Goal: Contribute content: Contribute content

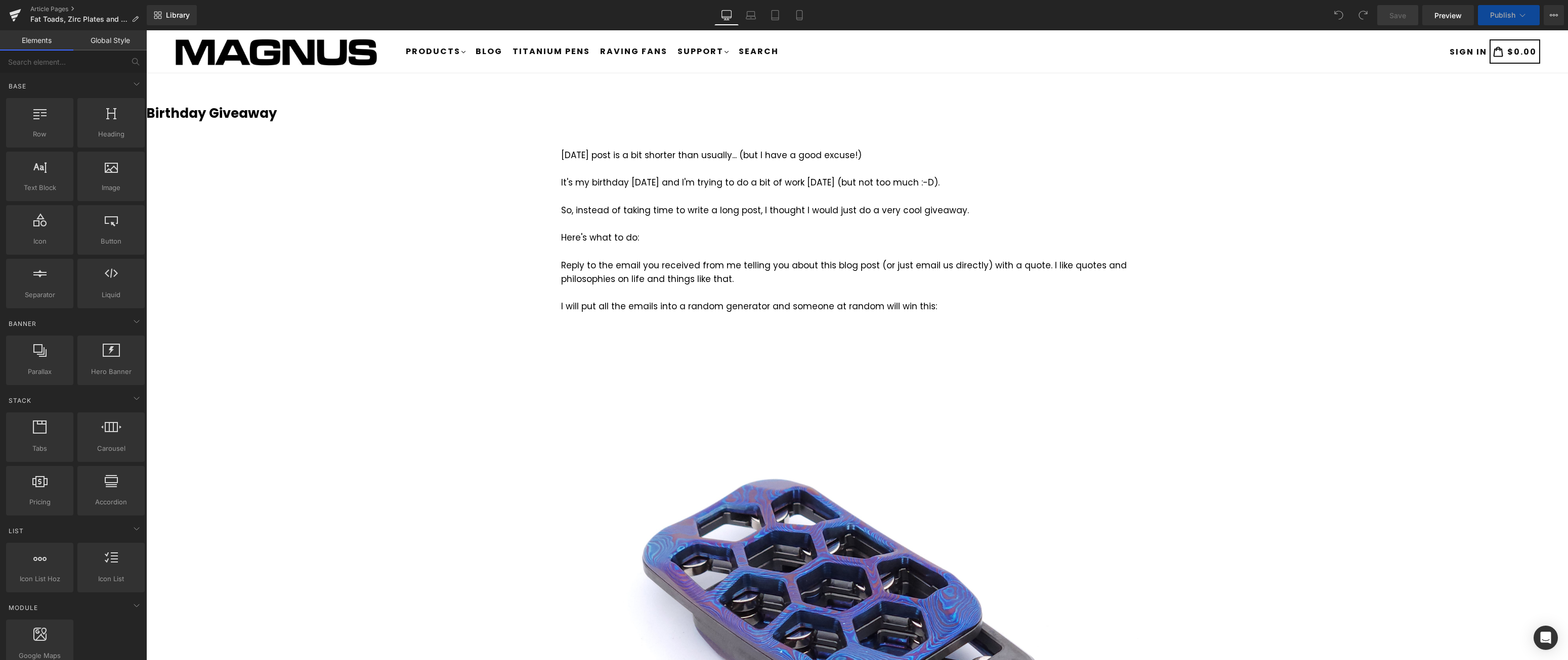
click at [256, 118] on b "Birthday Giveaway" at bounding box center [212, 113] width 131 height 18
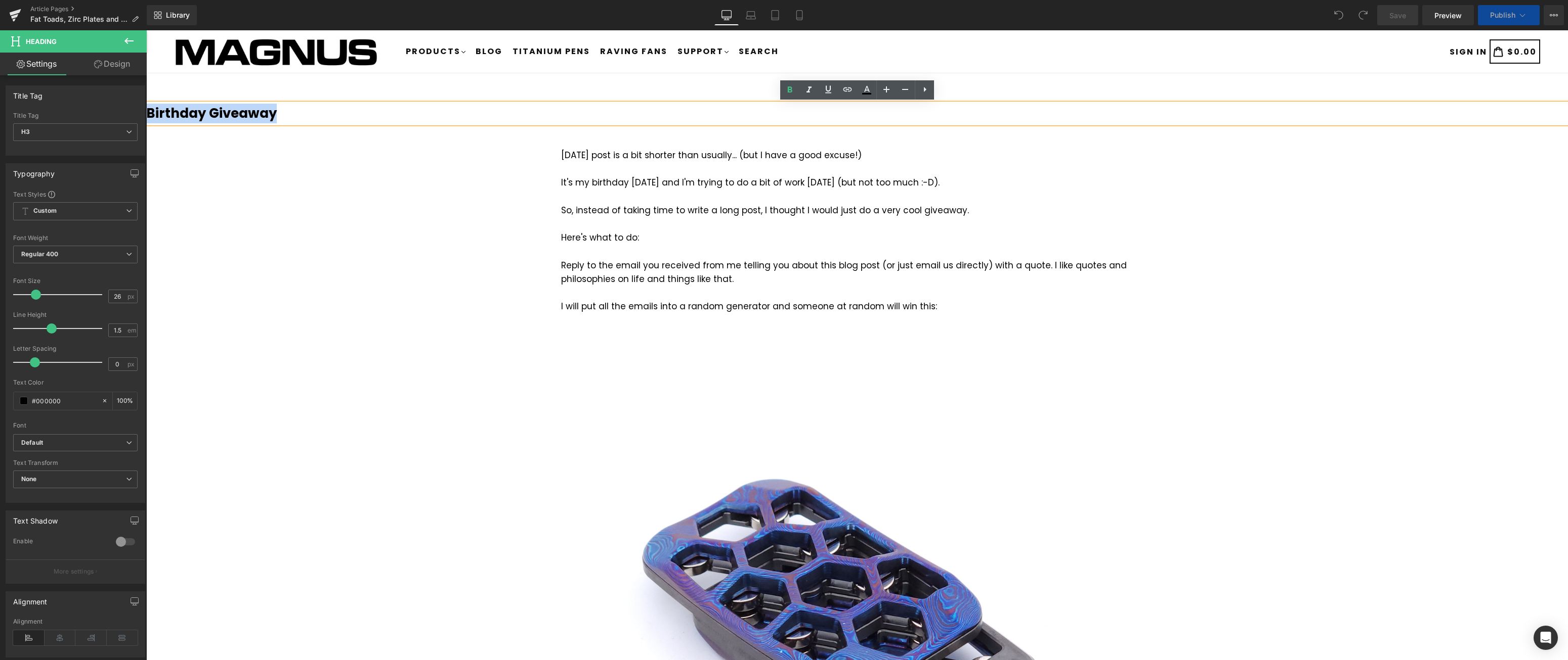
drag, startPoint x: 275, startPoint y: 115, endPoint x: 149, endPoint y: 110, distance: 126.1
click at [149, 110] on h3 "Birthday Giveaway" at bounding box center [858, 114] width 1422 height 20
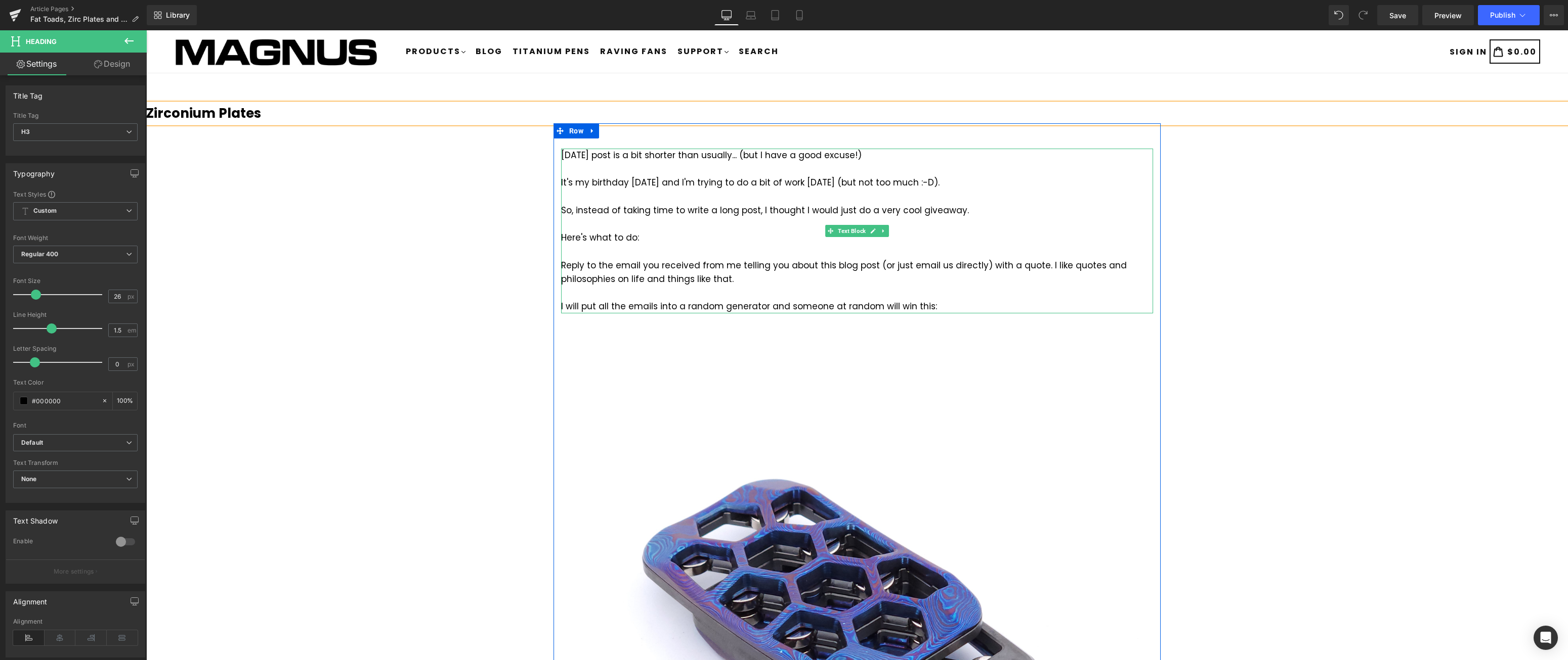
click at [692, 206] on div "So, instead of taking time to write a long post, I thought I would just do a ve…" at bounding box center [857, 210] width 592 height 13
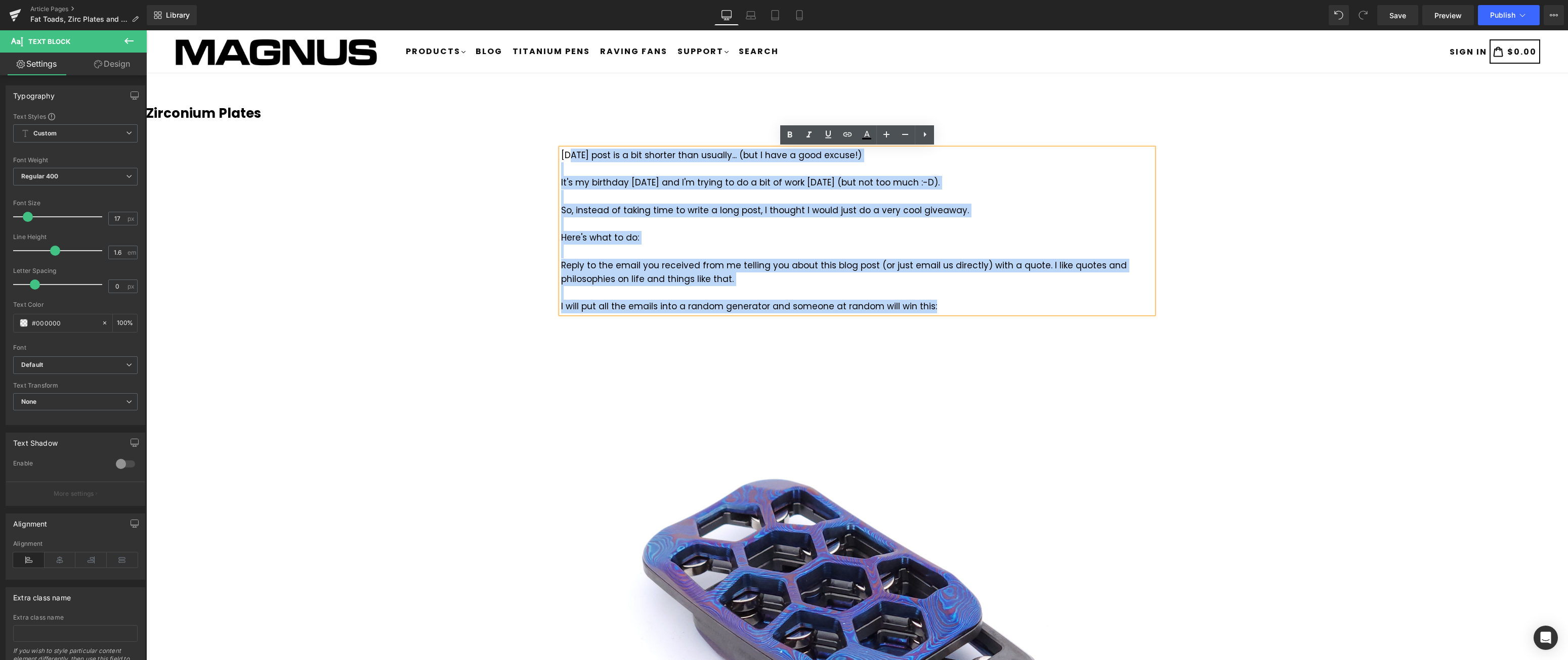
drag, startPoint x: 940, startPoint y: 308, endPoint x: 572, endPoint y: 160, distance: 396.6
click at [572, 160] on div "[DATE] post is a bit shorter than usually... (but I have a good excuse!) It's m…" at bounding box center [857, 231] width 592 height 165
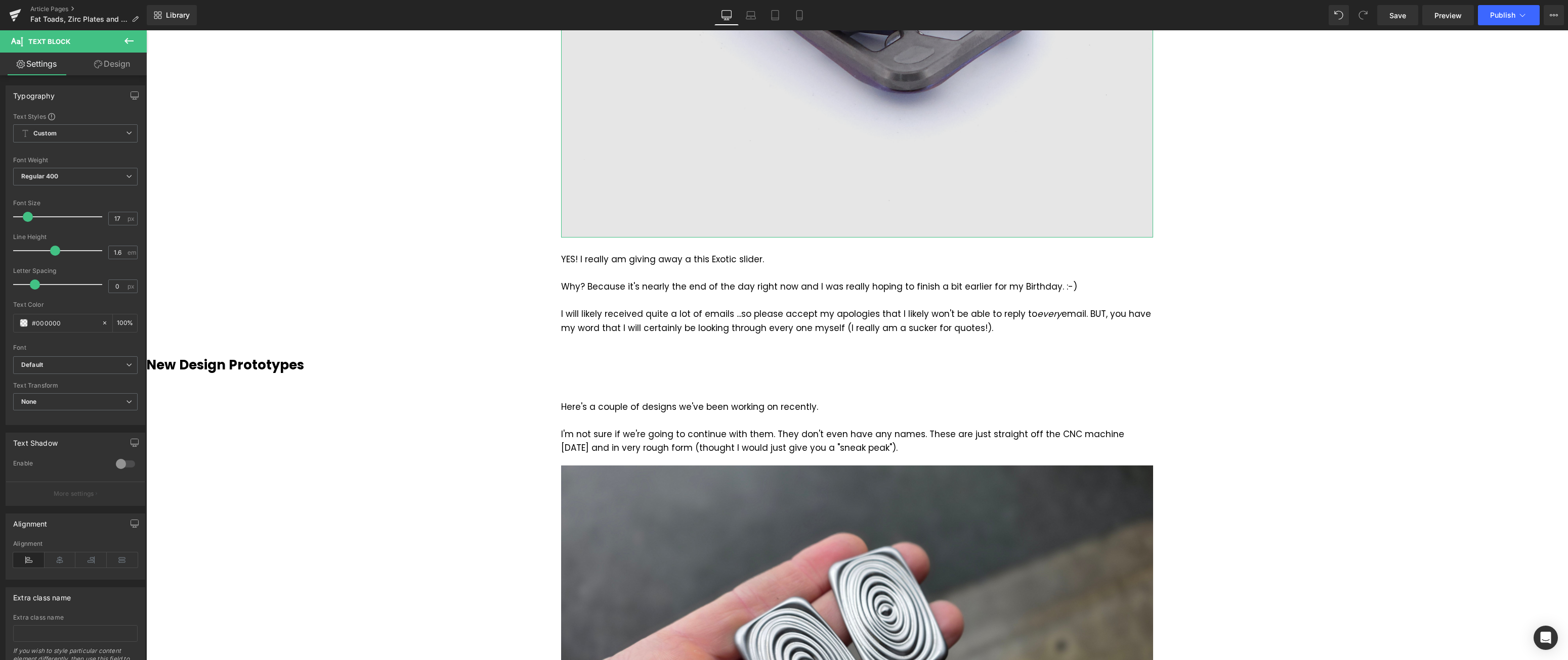
scroll to position [568, 0]
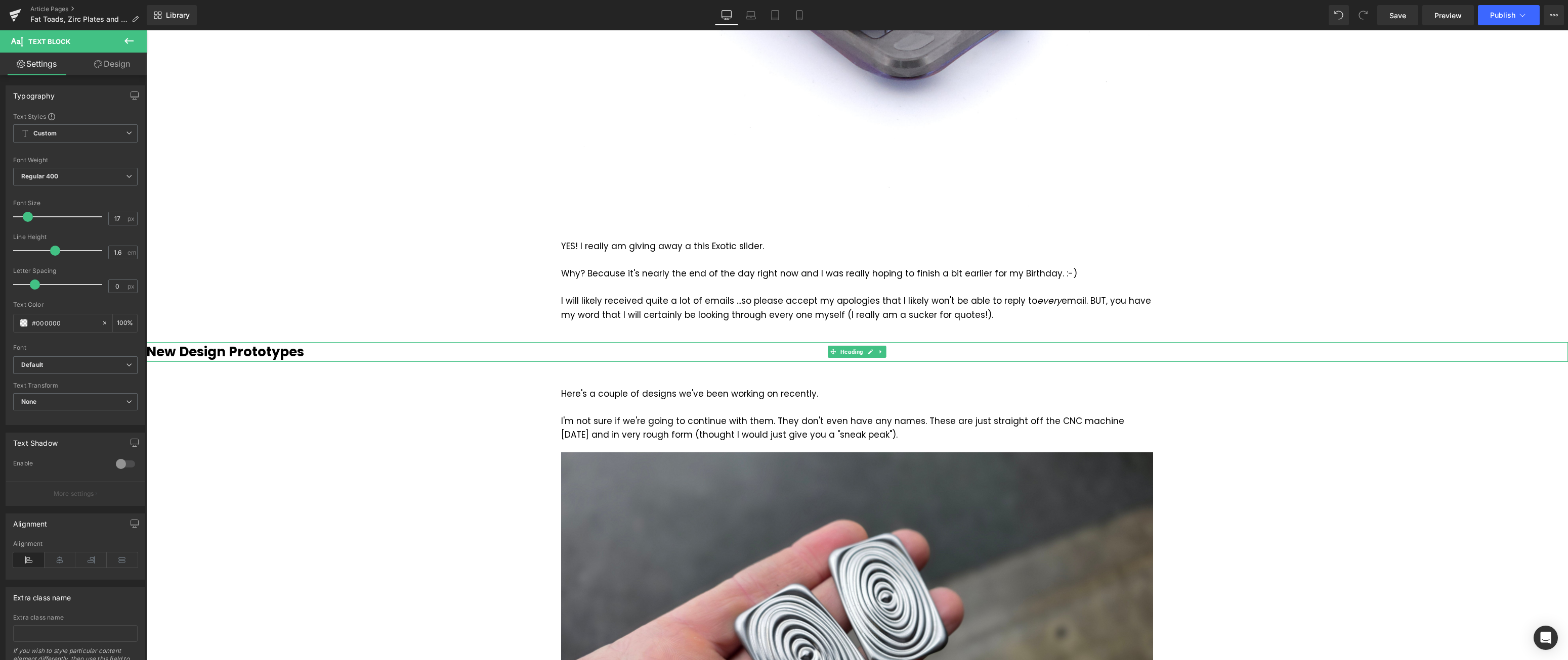
click at [286, 353] on b "New Design Prototypes" at bounding box center [226, 352] width 158 height 18
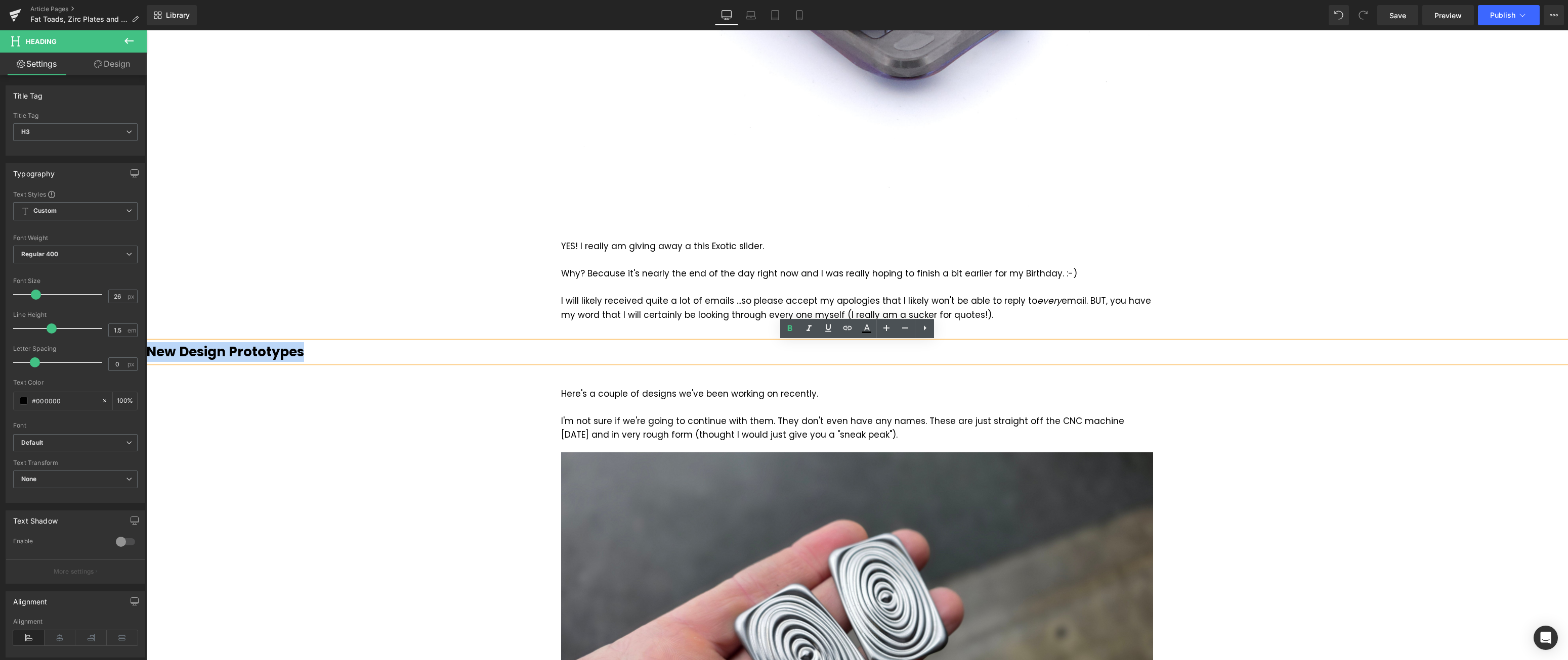
drag, startPoint x: 306, startPoint y: 352, endPoint x: 292, endPoint y: 386, distance: 36.8
click at [147, 355] on div "New Design Prototypes" at bounding box center [858, 352] width 1422 height 20
click at [747, 441] on div "Here's a couple of designs we've been working on recently. I'm not sure if we'r…" at bounding box center [857, 415] width 592 height 55
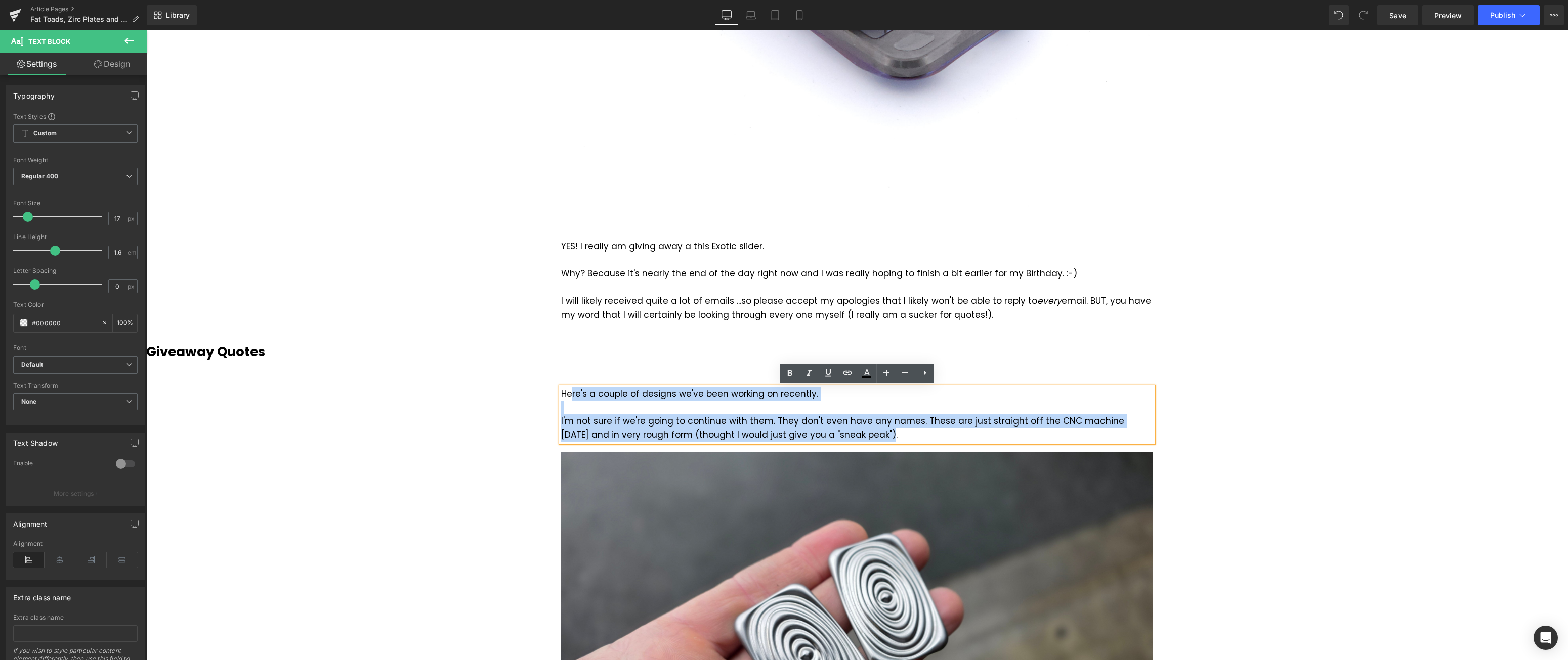
drag, startPoint x: 844, startPoint y: 434, endPoint x: 573, endPoint y: 392, distance: 274.2
click at [573, 392] on div "Here's a couple of designs we've been working on recently. I'm not sure if we'r…" at bounding box center [857, 415] width 592 height 55
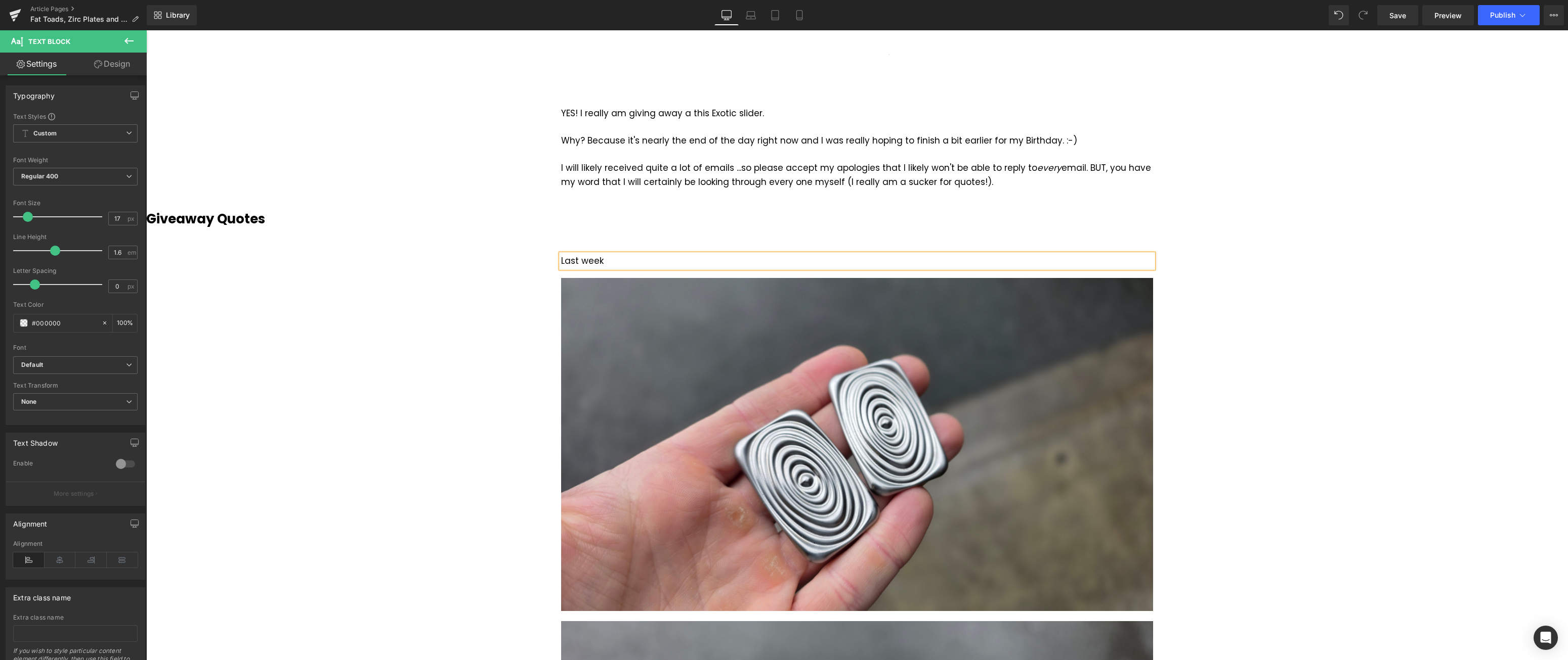
scroll to position [722, 0]
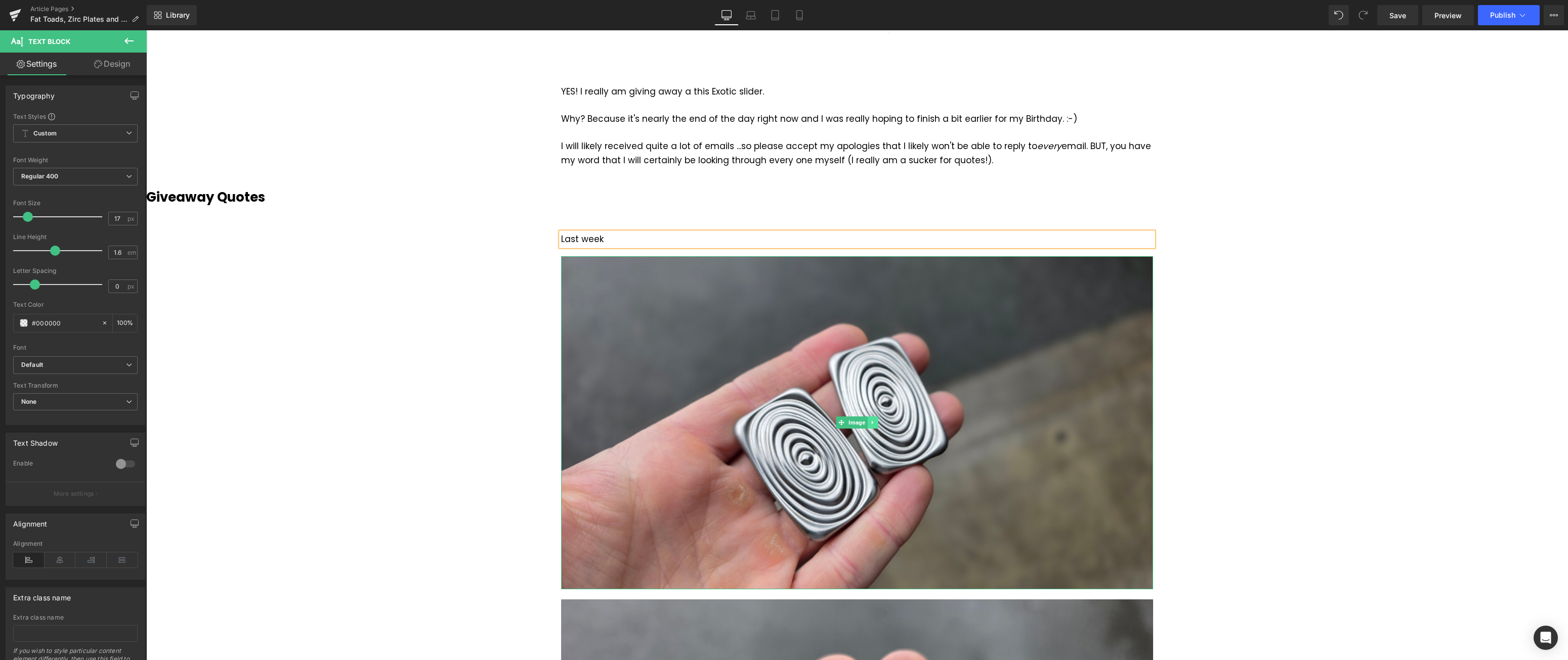
click at [872, 423] on icon at bounding box center [872, 423] width 2 height 4
click at [876, 424] on icon at bounding box center [878, 423] width 5 height 5
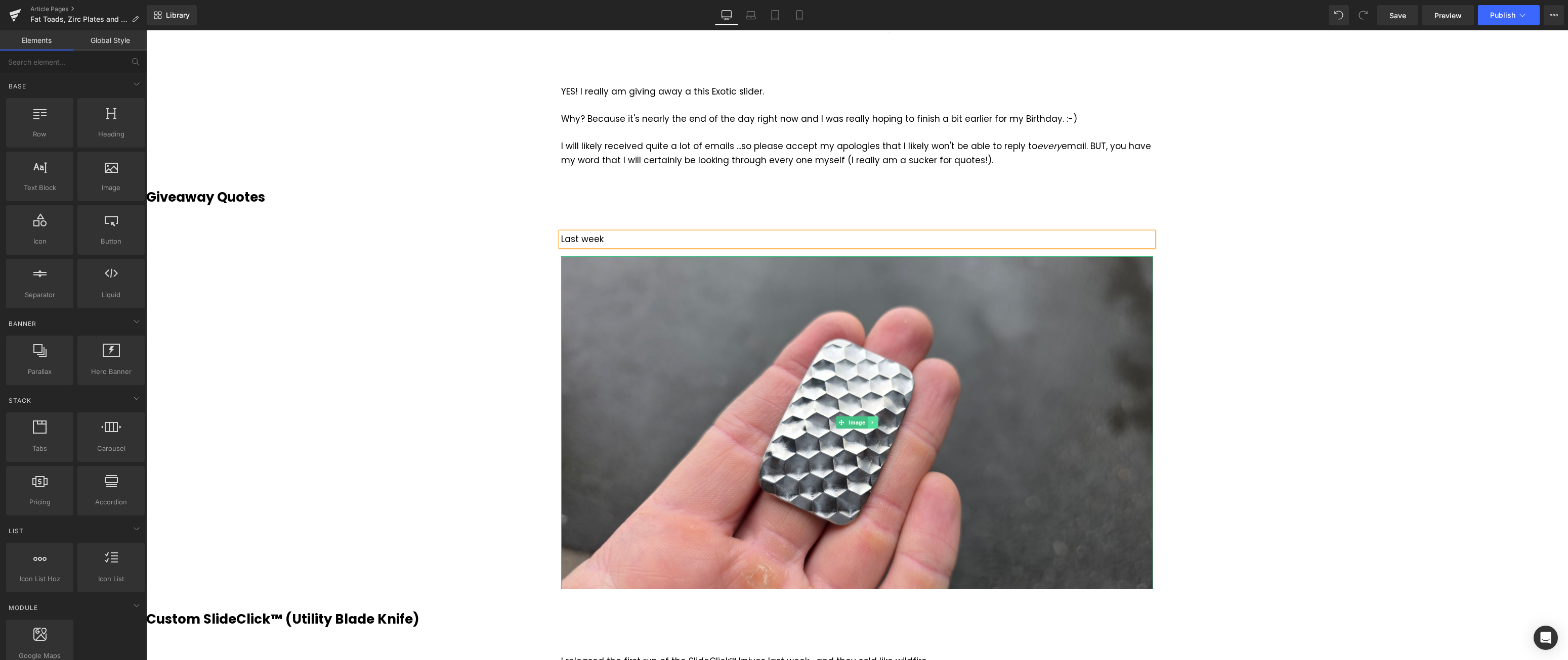
click at [873, 423] on icon at bounding box center [872, 423] width 2 height 4
click at [878, 423] on icon at bounding box center [878, 423] width 5 height 5
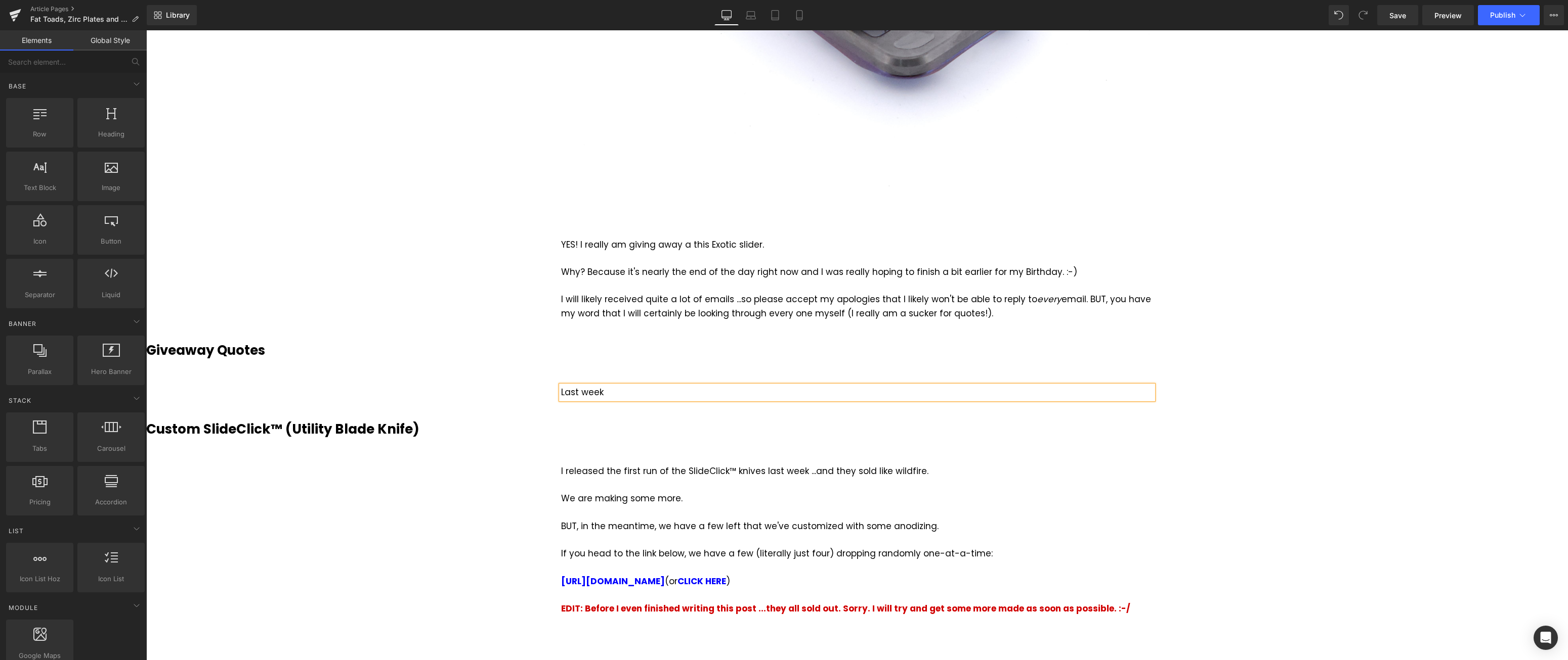
scroll to position [568, 0]
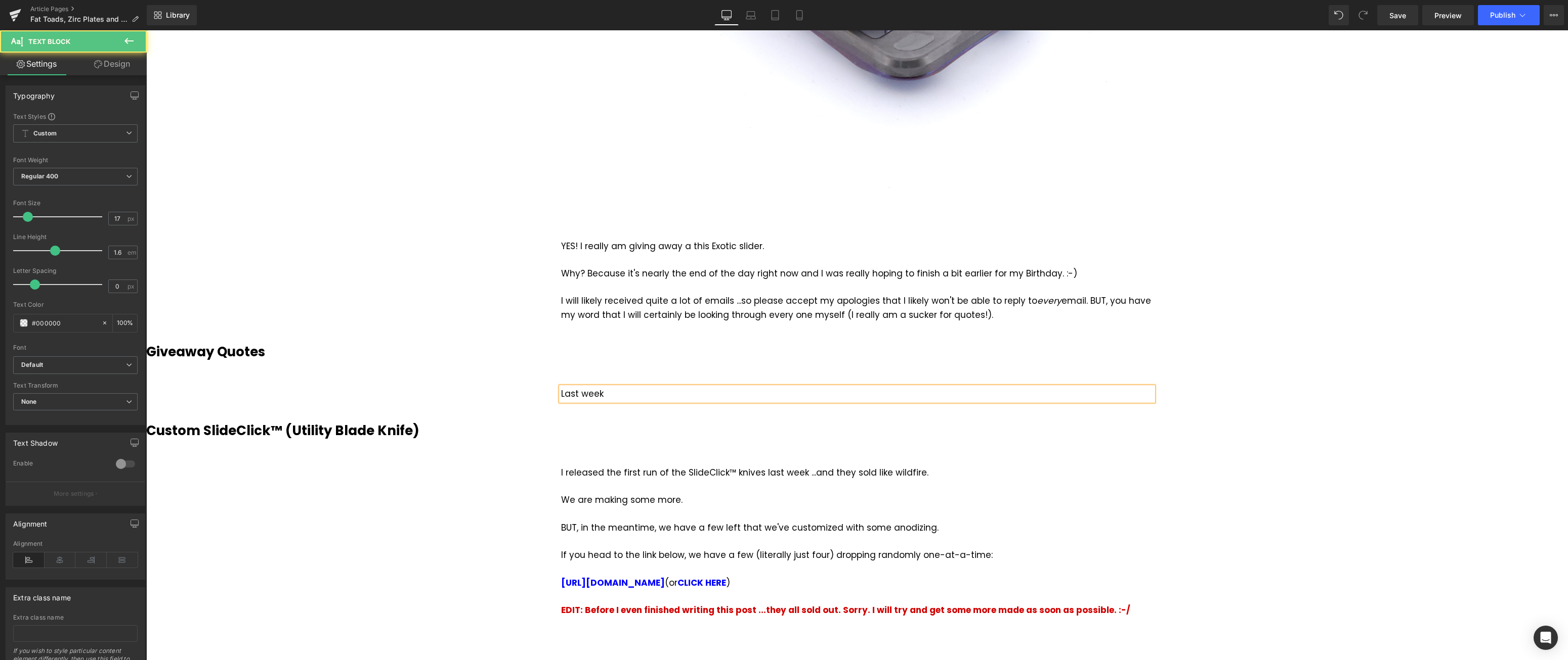
click at [650, 396] on div "Last week" at bounding box center [857, 394] width 592 height 13
click at [1367, 356] on h3 "Giveaway Quotes" at bounding box center [858, 352] width 1422 height 20
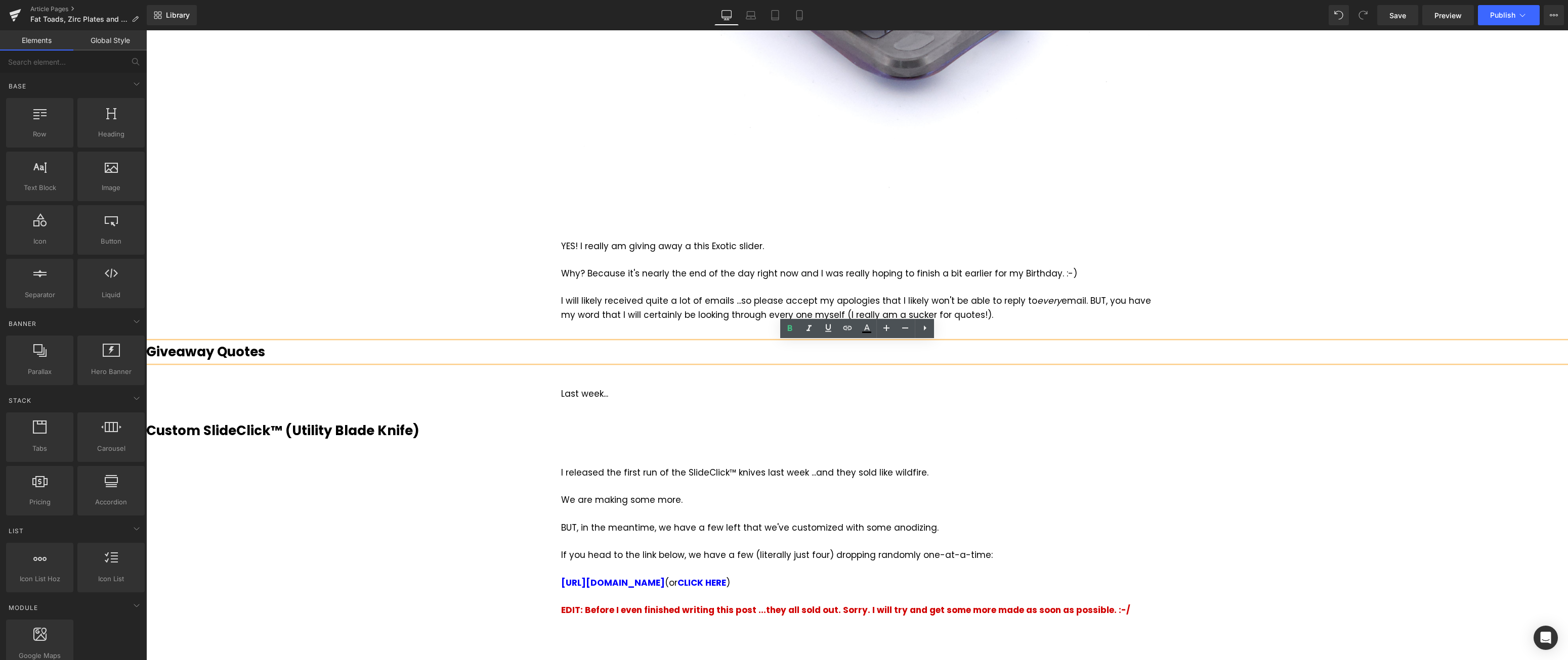
drag, startPoint x: 1397, startPoint y: 17, endPoint x: 1062, endPoint y: 163, distance: 365.4
click at [1397, 17] on span "Save" at bounding box center [1397, 15] width 17 height 11
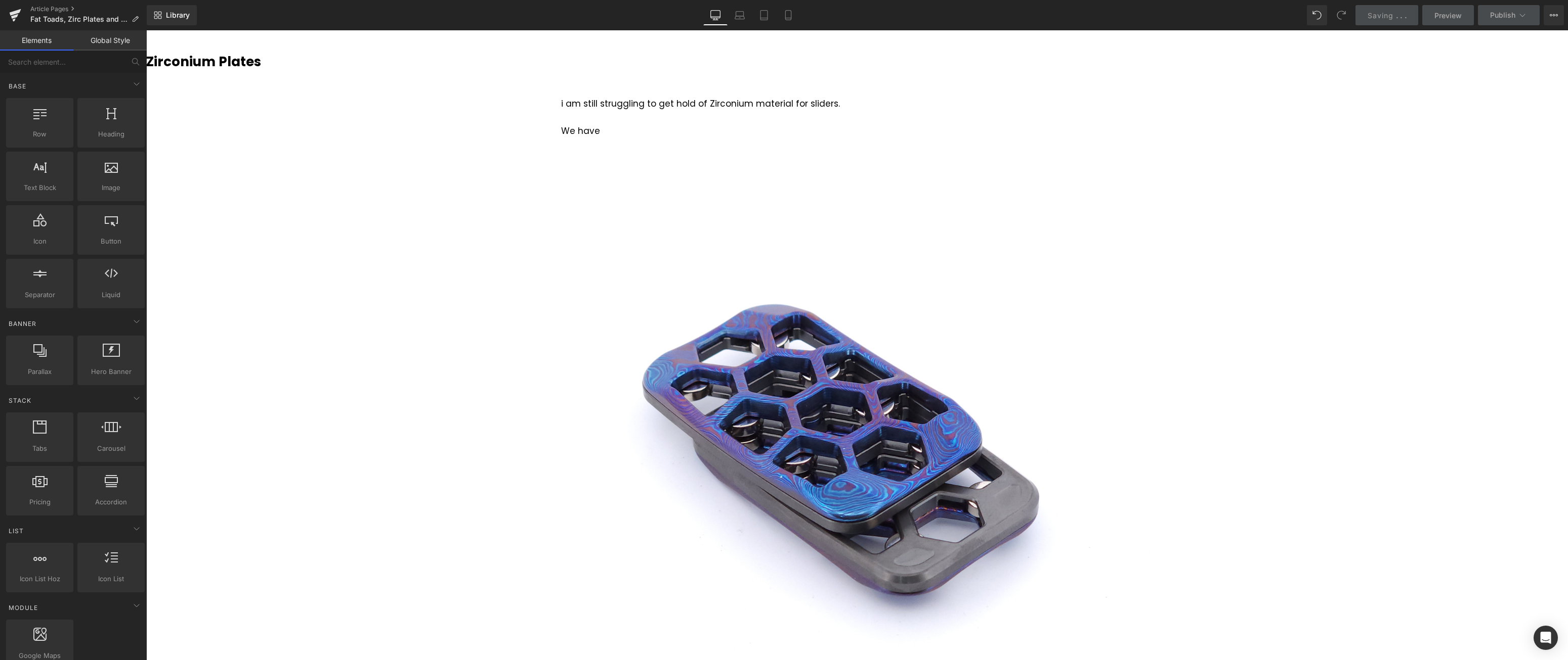
scroll to position [0, 0]
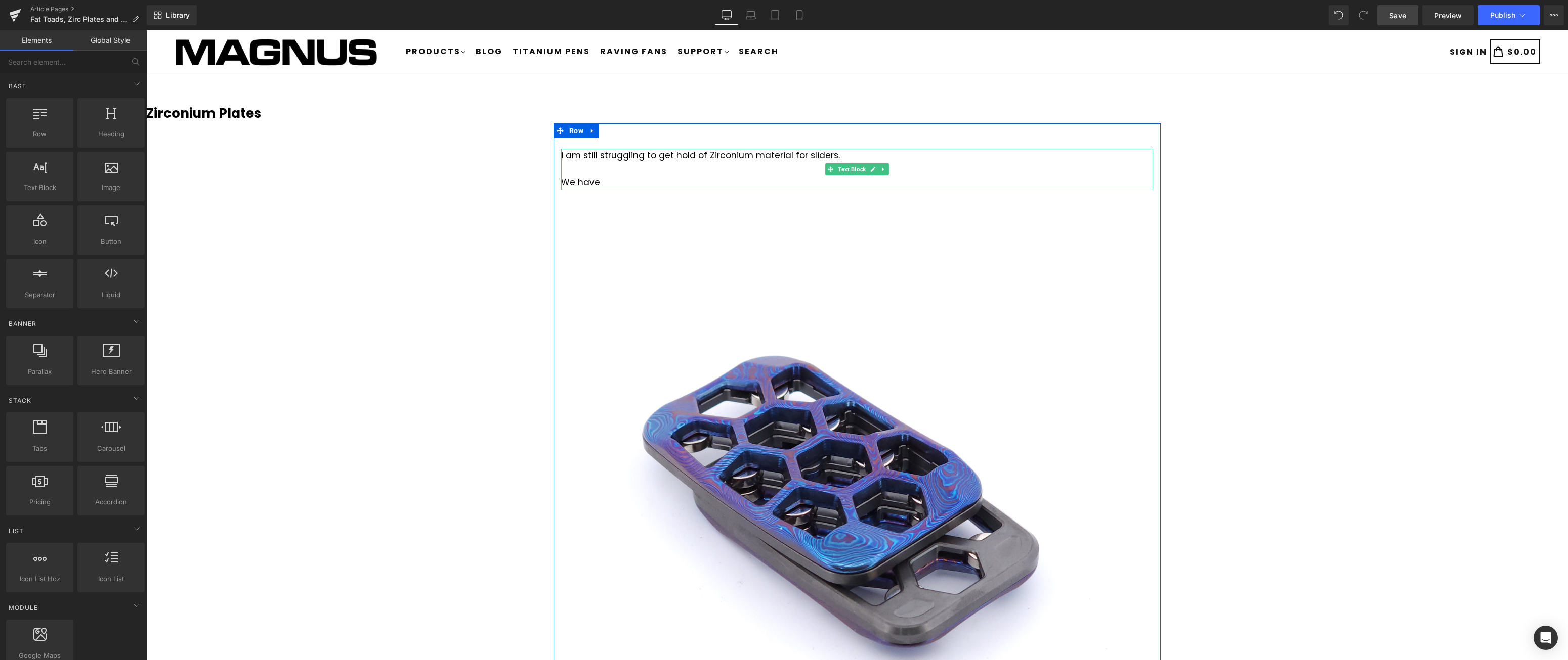
click at [593, 157] on div "i am still struggling to get hold of Zirconium material for sliders. We have" at bounding box center [857, 169] width 592 height 42
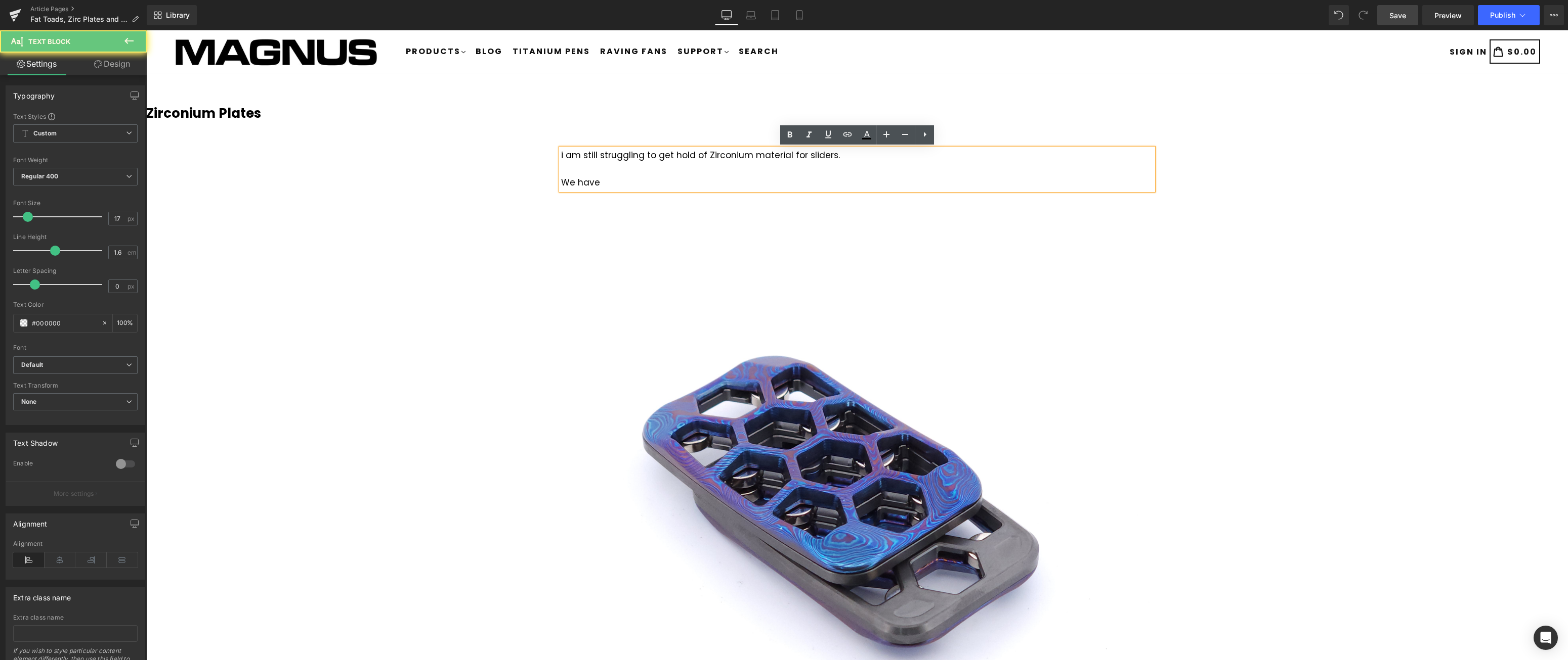
click at [562, 153] on div "i am still struggling to get hold of Zirconium material for sliders. We have" at bounding box center [857, 169] width 592 height 42
click at [626, 185] on div "I am still struggling to get hold of Zirconium material for sliders. We have" at bounding box center [857, 169] width 592 height 42
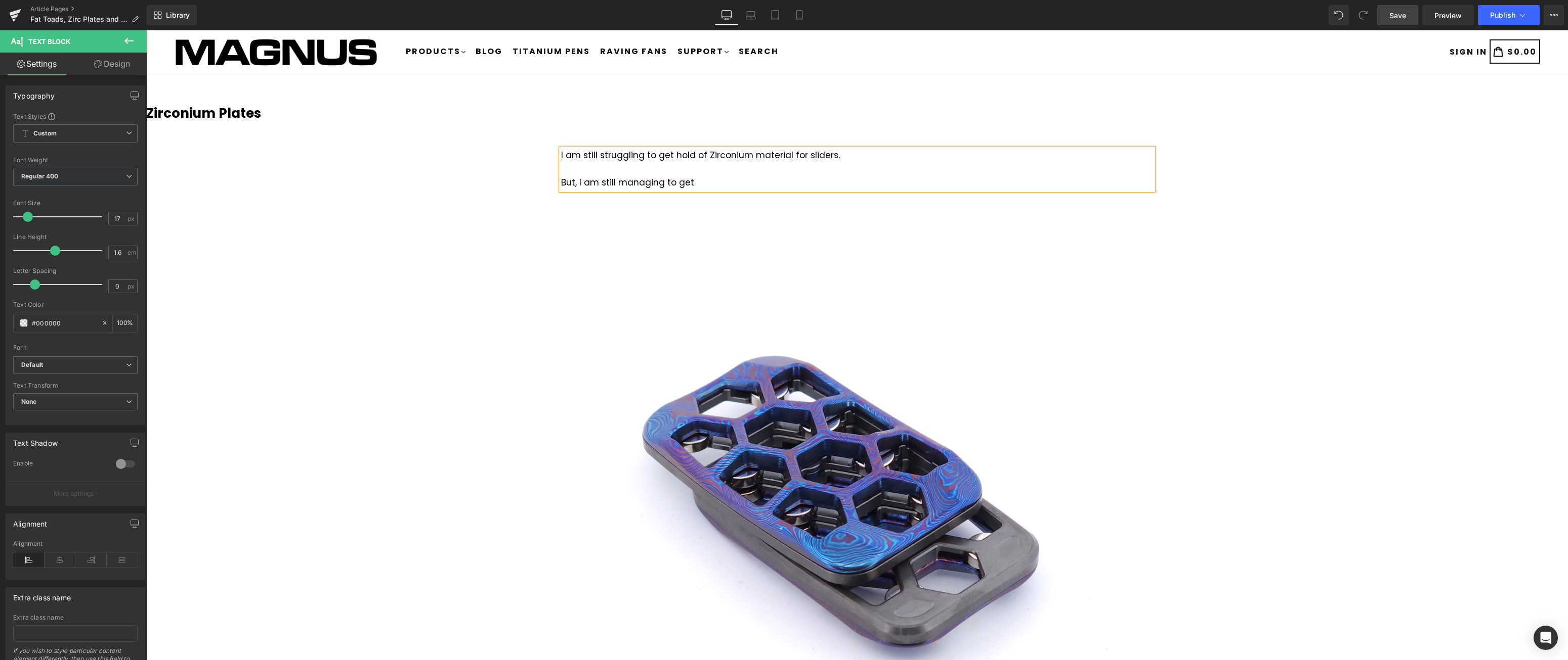
click at [711, 182] on div "I am still struggling to get hold of Zirconium material for sliders. But, I am …" at bounding box center [857, 169] width 592 height 42
click at [846, 155] on div "I am still struggling to get hold of Zirconium material for sliders. But, I am …" at bounding box center [857, 169] width 592 height 42
click at [718, 189] on div "I am still struggling to get hold of Zirconium material for sliders. But, I am …" at bounding box center [857, 169] width 592 height 42
drag, startPoint x: 728, startPoint y: 181, endPoint x: 580, endPoint y: 186, distance: 148.1
click at [580, 186] on div "I am still struggling to get hold of Zirconium material for sliders. But, I am …" at bounding box center [857, 169] width 592 height 42
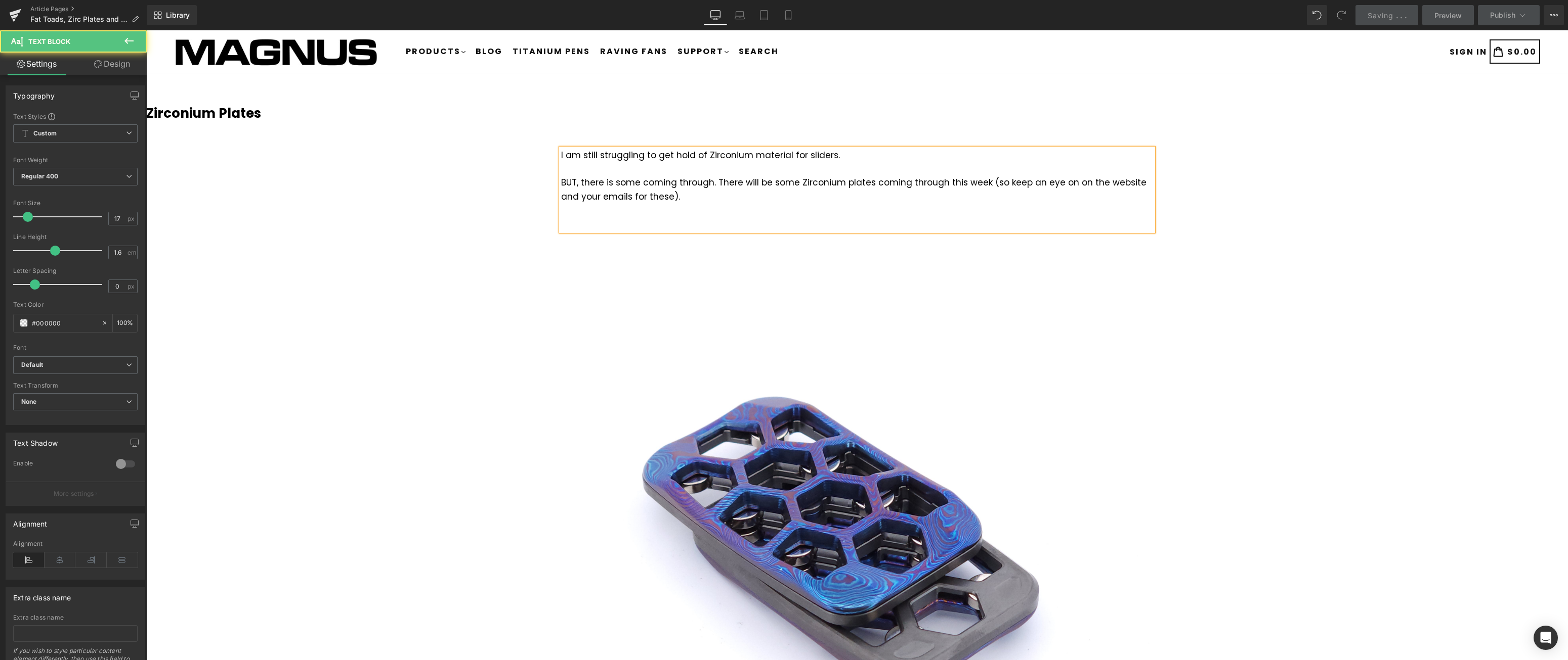
click at [692, 199] on div "BUT, there is some coming through. There will be some Zirconium plates coming t…" at bounding box center [857, 189] width 592 height 28
click at [623, 221] on div at bounding box center [857, 224] width 592 height 13
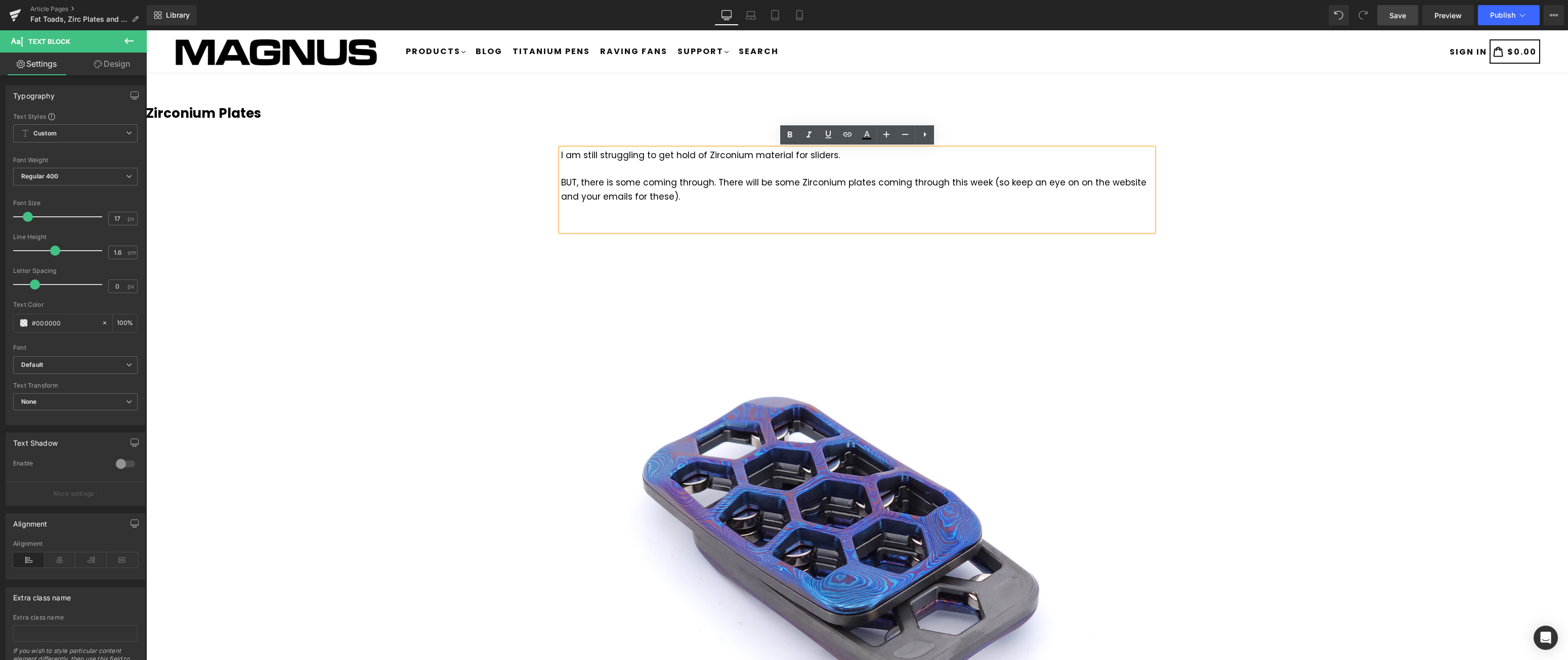
click at [607, 212] on div at bounding box center [857, 210] width 592 height 13
click at [607, 224] on div at bounding box center [857, 224] width 592 height 13
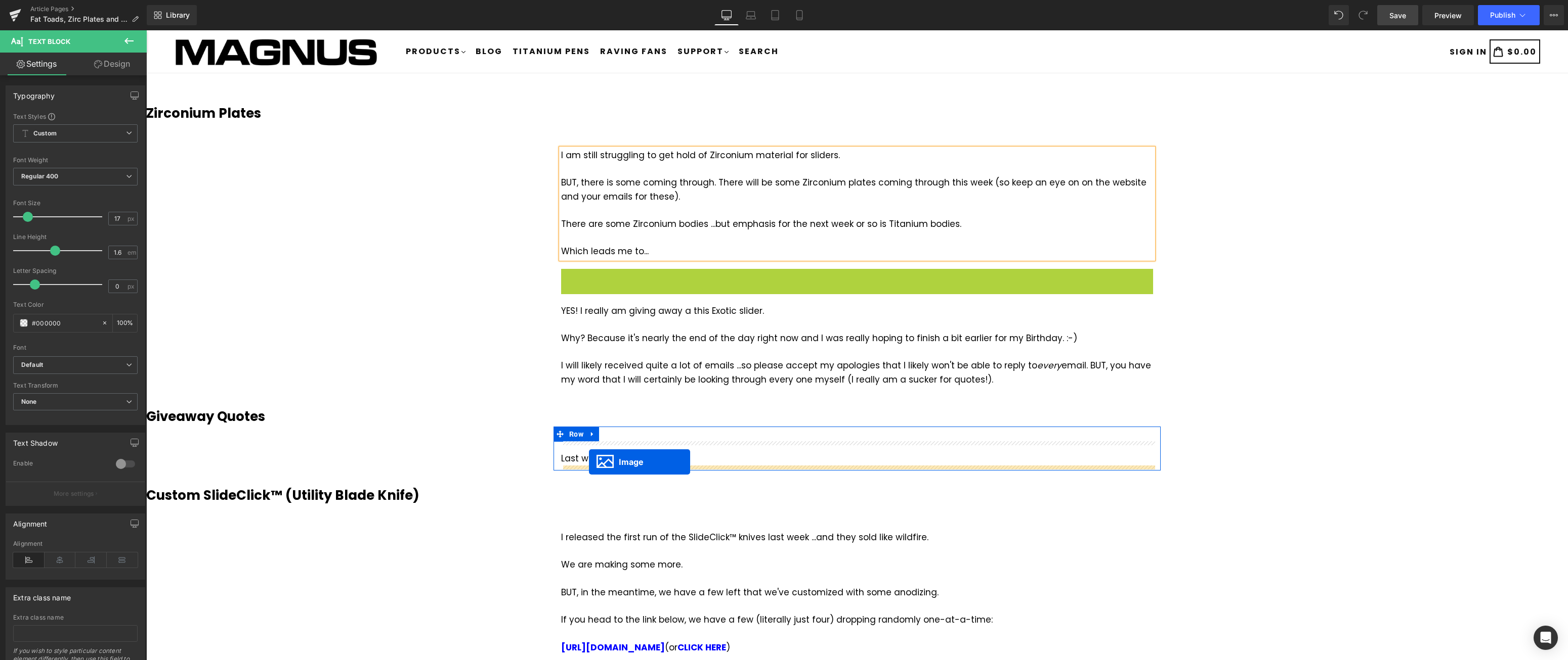
drag, startPoint x: 841, startPoint y: 305, endPoint x: 589, endPoint y: 462, distance: 296.9
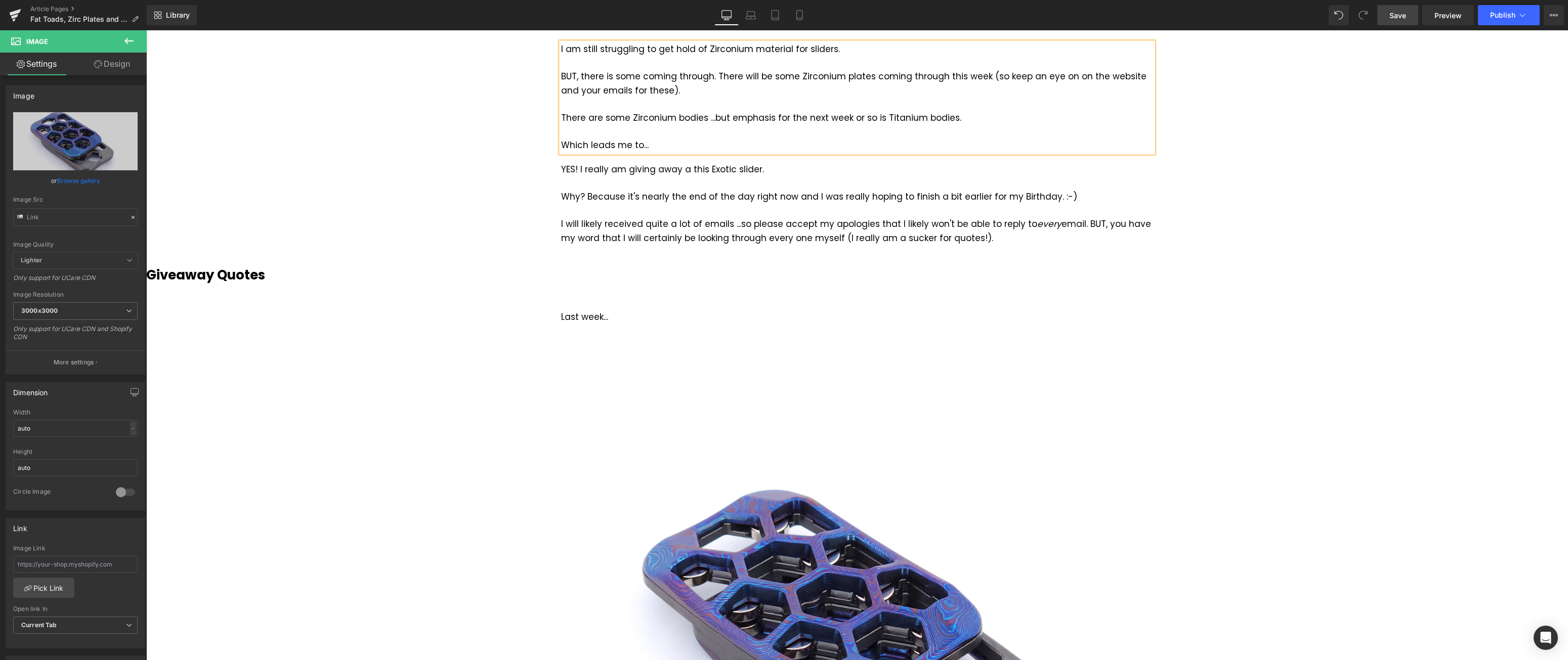
scroll to position [103, 0]
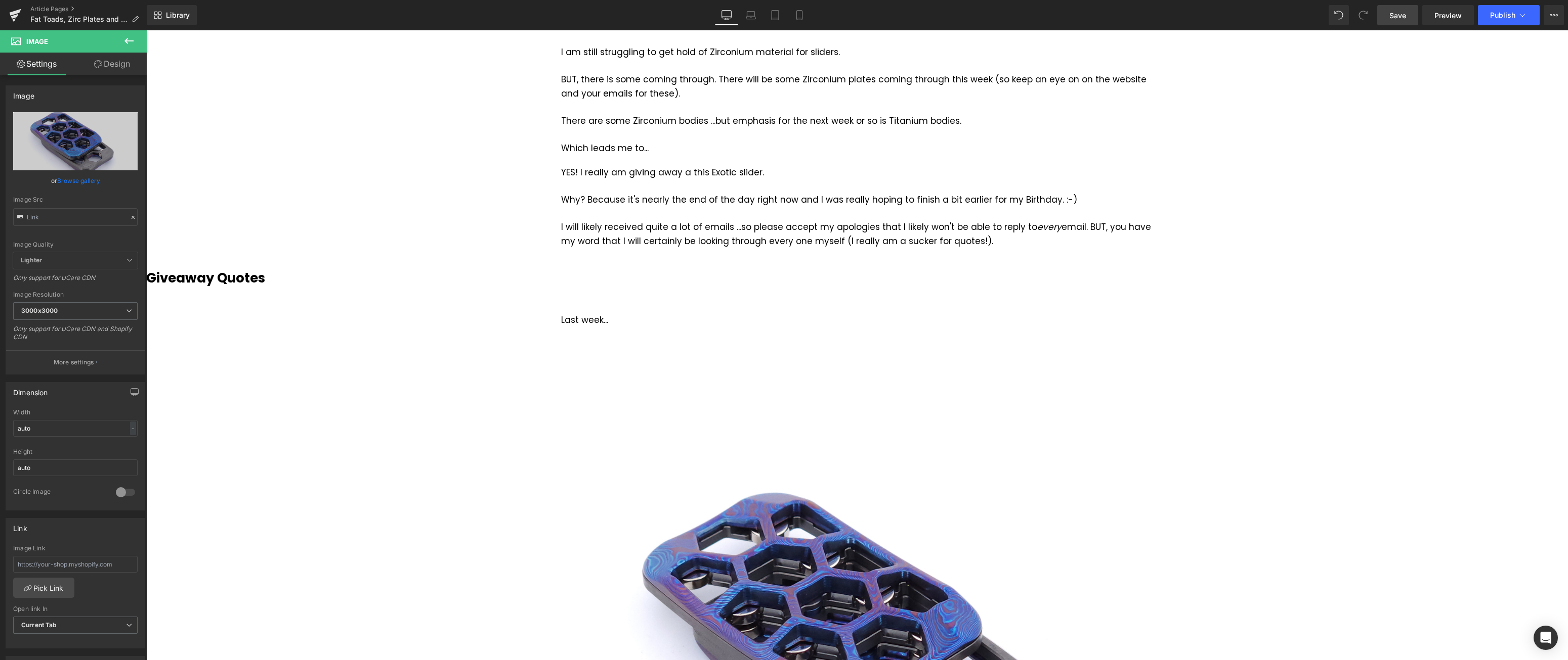
click at [126, 37] on icon at bounding box center [129, 41] width 12 height 12
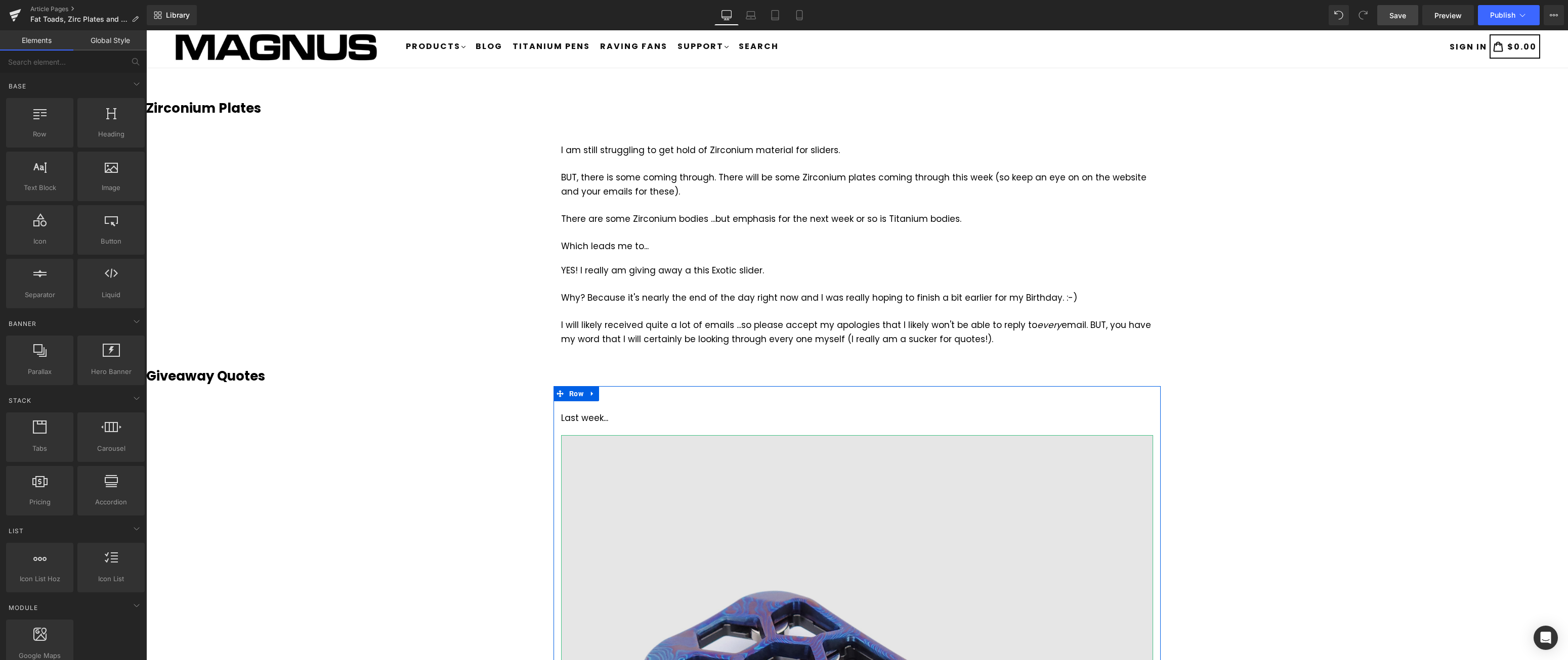
scroll to position [0, 0]
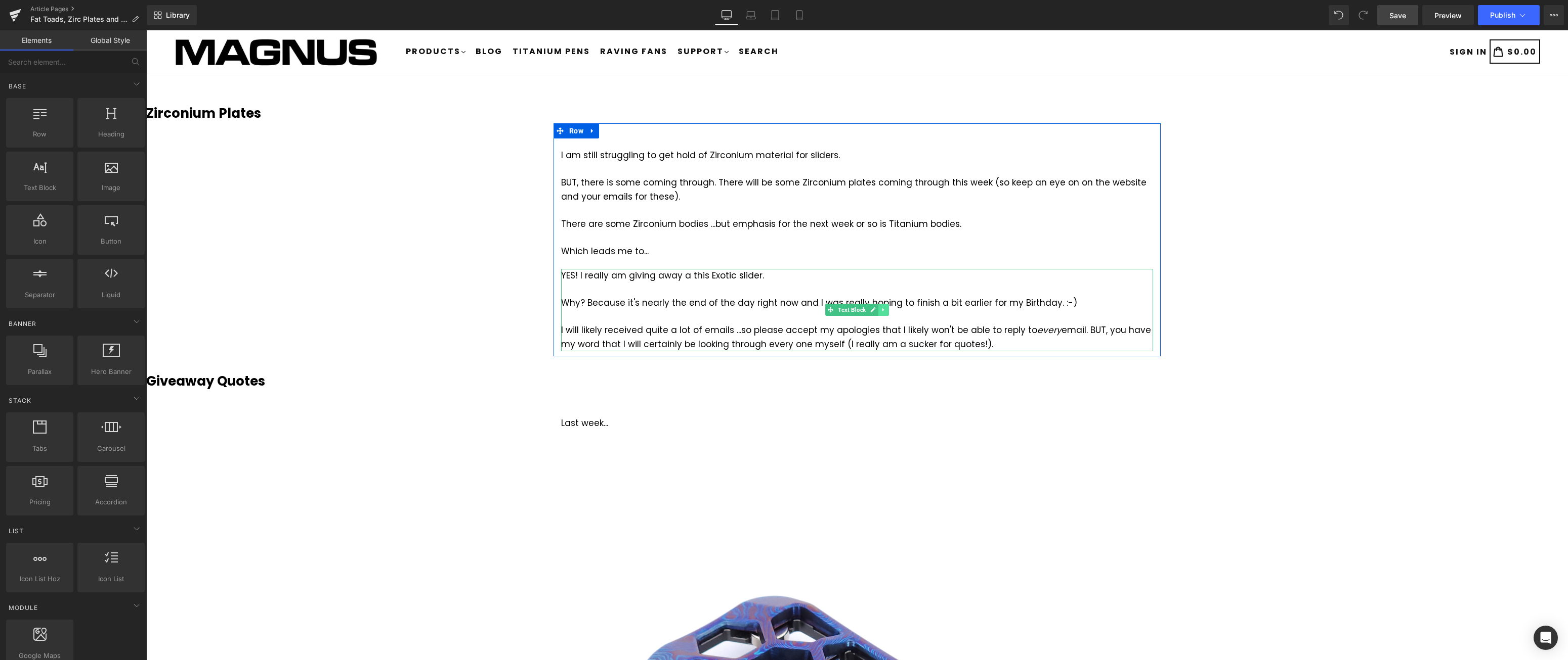
click at [883, 309] on icon at bounding box center [884, 310] width 2 height 4
click at [887, 310] on icon at bounding box center [889, 310] width 5 height 5
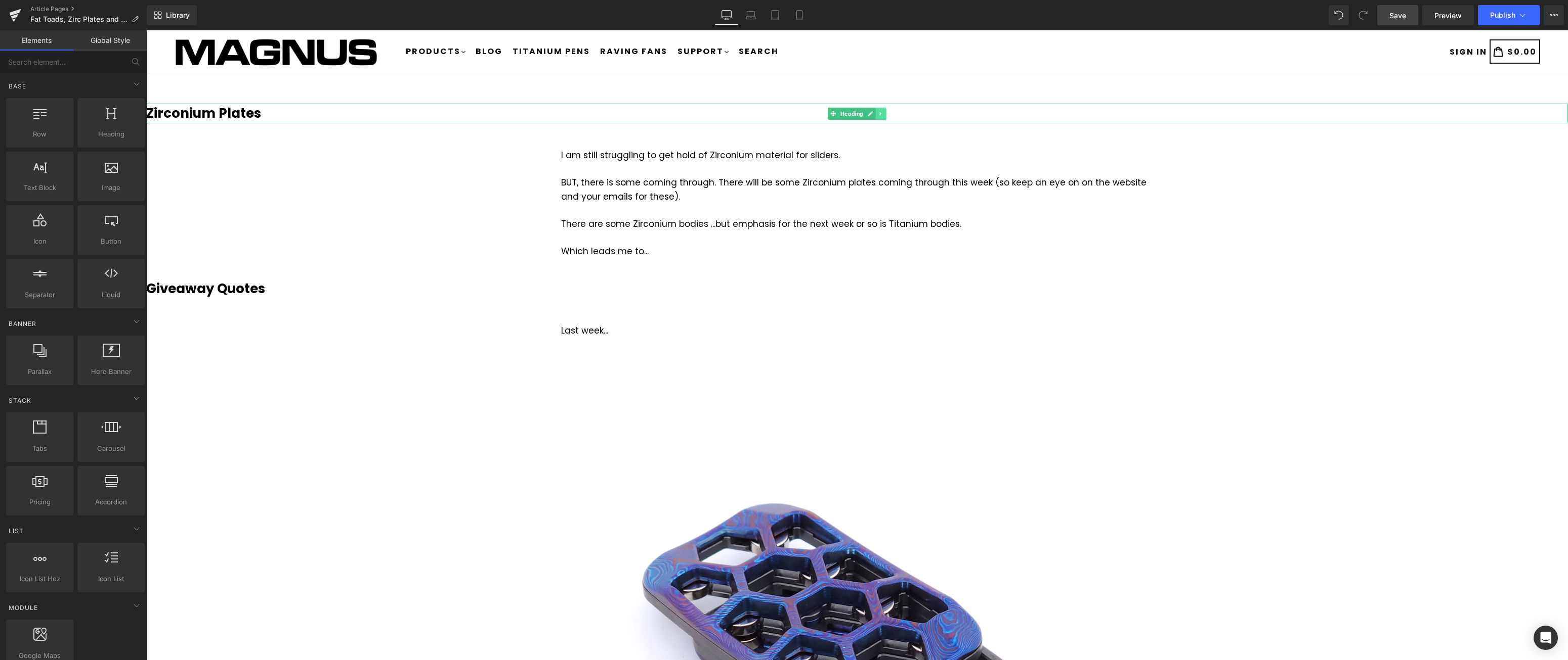
click at [882, 115] on icon at bounding box center [881, 114] width 5 height 6
click at [878, 115] on icon at bounding box center [876, 114] width 5 height 5
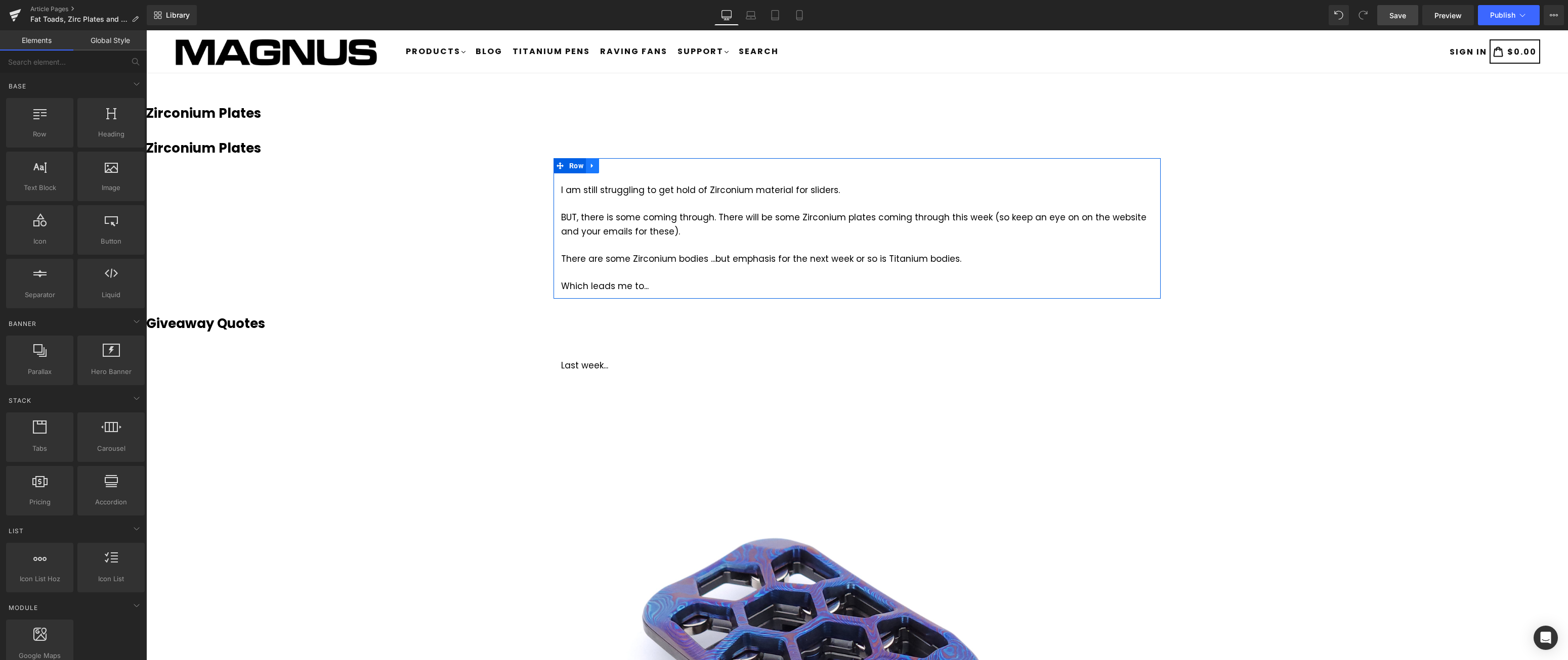
click at [590, 165] on icon at bounding box center [593, 166] width 7 height 8
click at [604, 165] on icon at bounding box center [605, 166] width 7 height 7
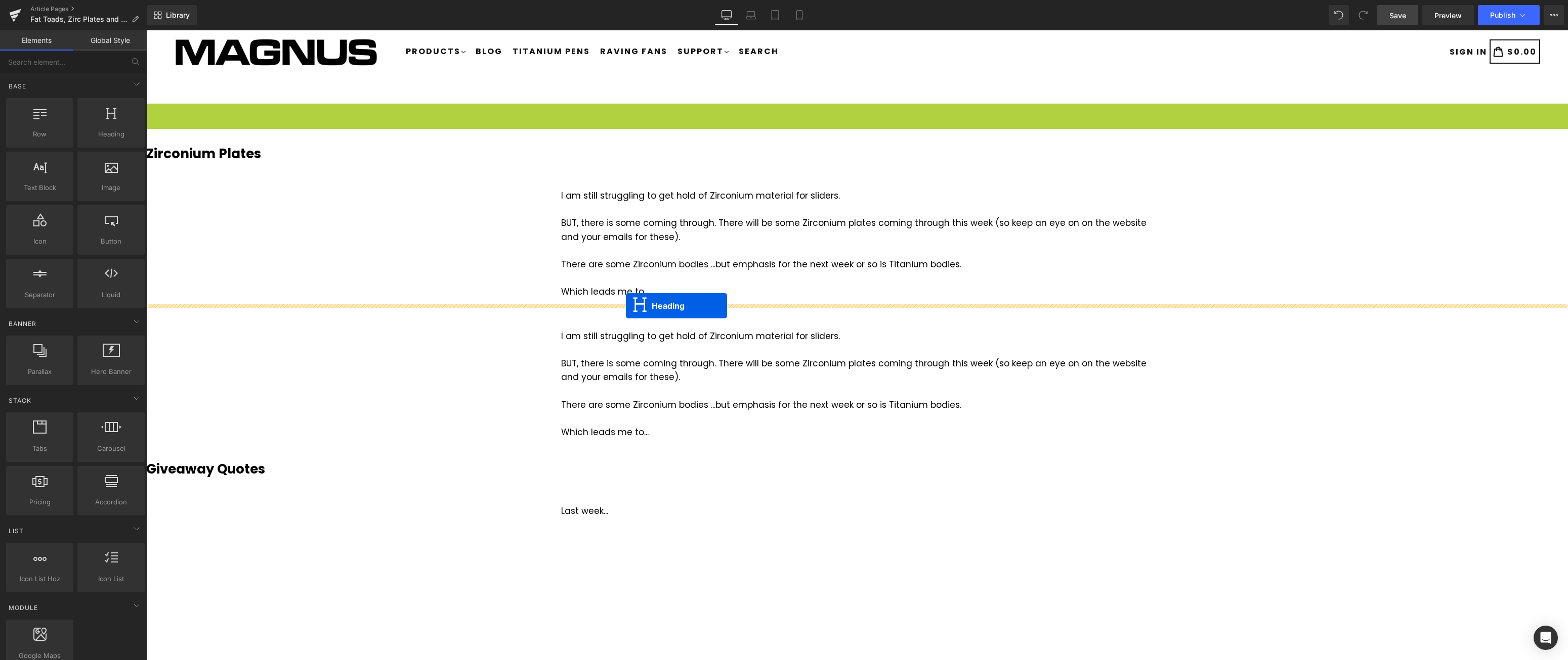
drag, startPoint x: 815, startPoint y: 112, endPoint x: 626, endPoint y: 306, distance: 270.8
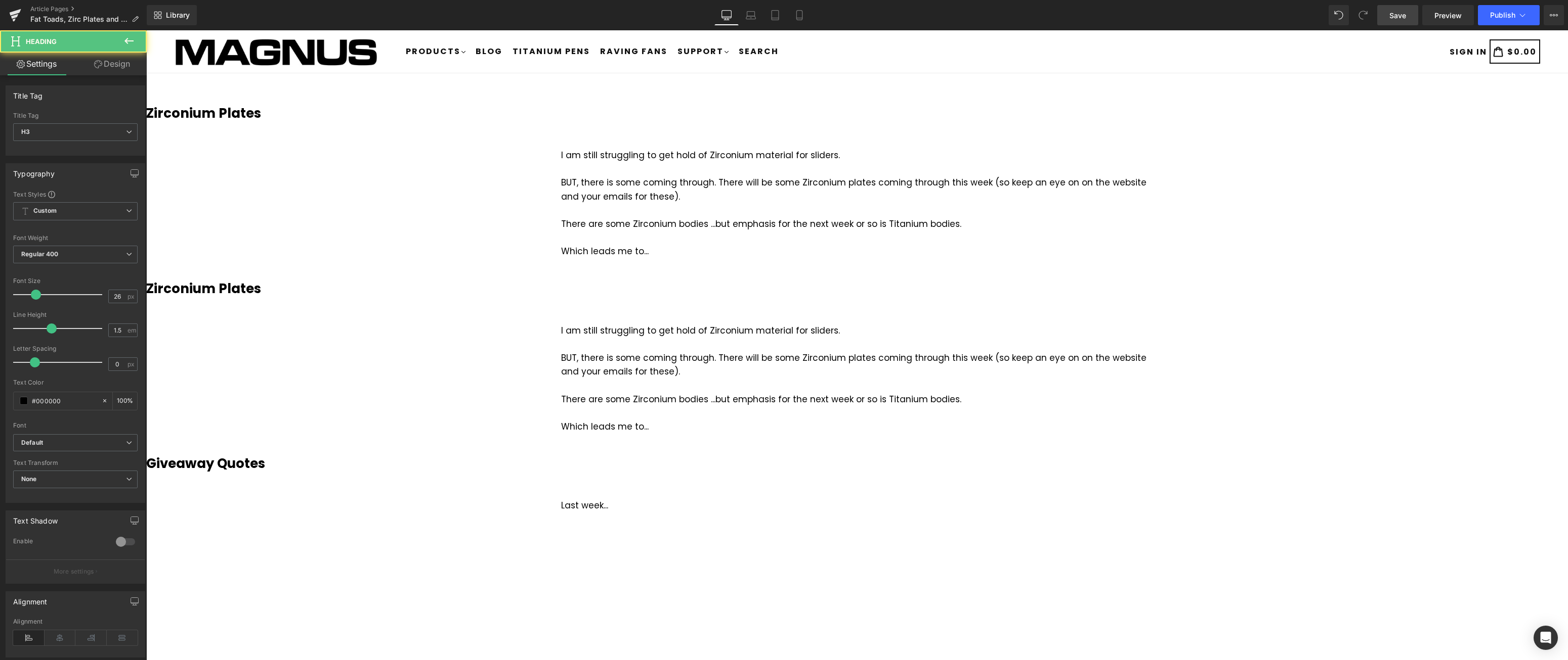
click at [275, 285] on h3 "Zirconium Plates" at bounding box center [858, 289] width 1422 height 20
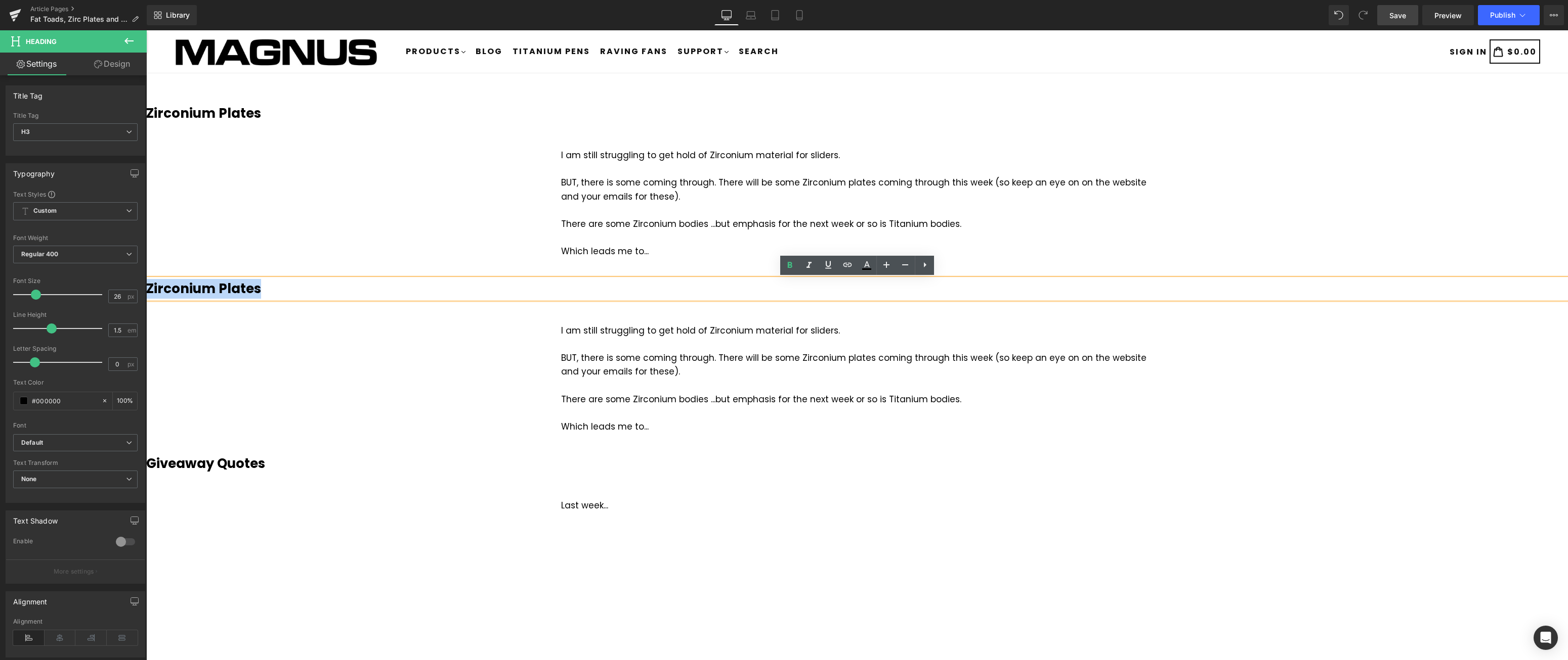
drag, startPoint x: 268, startPoint y: 288, endPoint x: 149, endPoint y: 288, distance: 119.0
click at [149, 288] on h3 "Zirconium Plates" at bounding box center [858, 289] width 1422 height 20
click at [627, 380] on div at bounding box center [857, 385] width 592 height 13
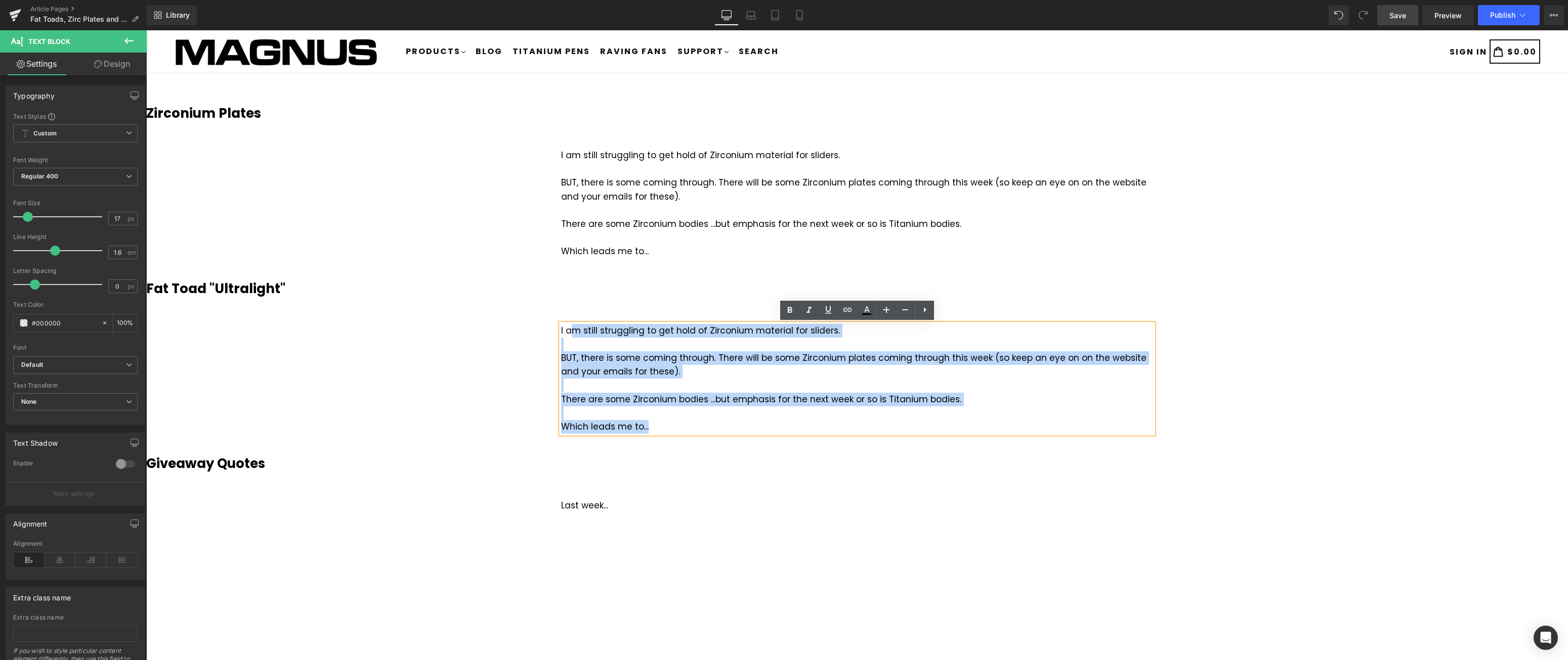
drag, startPoint x: 644, startPoint y: 423, endPoint x: 574, endPoint y: 330, distance: 116.4
click at [574, 330] on div "I am still struggling to get hold of Zirconium material for sliders. BUT, there…" at bounding box center [857, 379] width 592 height 110
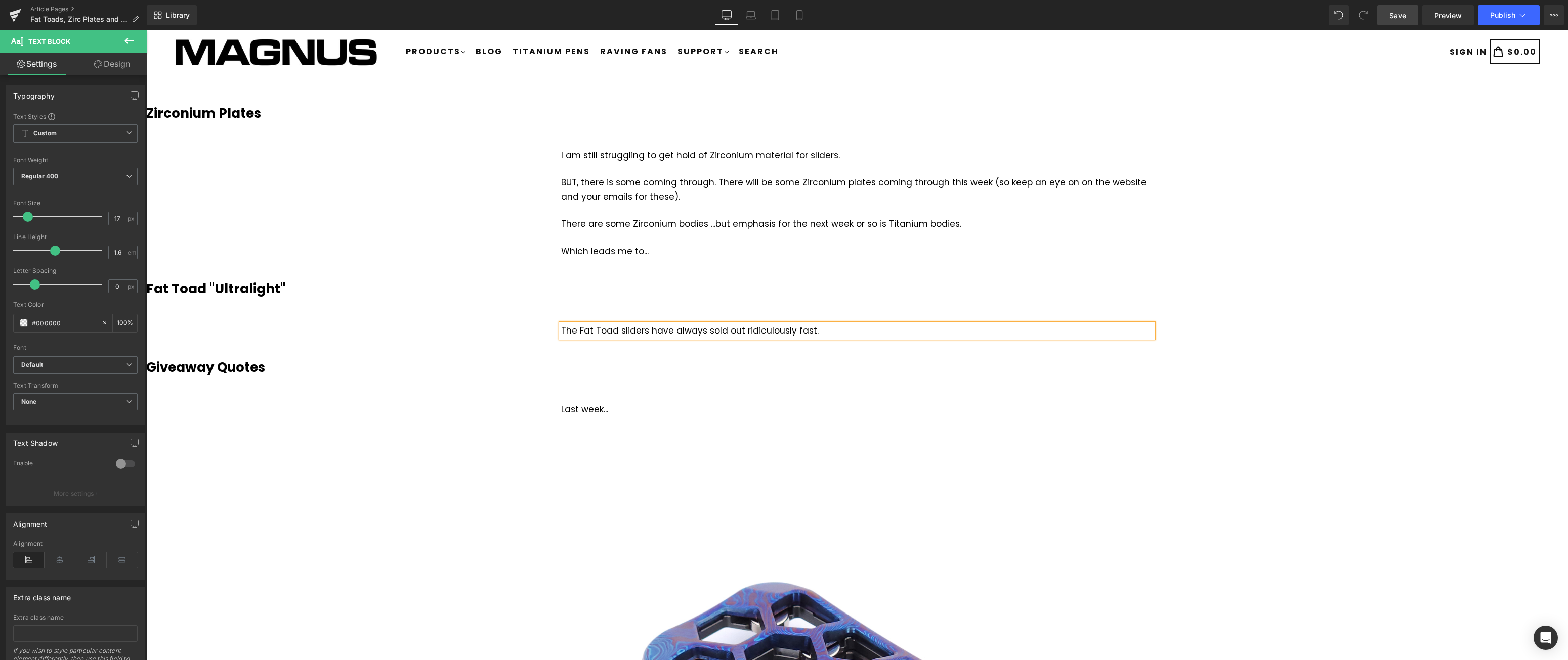
click at [580, 330] on div "The Fat Toad sliders have always sold out ridiculously fast." at bounding box center [857, 330] width 592 height 13
click at [709, 330] on div "The original Fat Toad sliders have always sold out ridiculously fast." at bounding box center [857, 330] width 592 height 13
click at [839, 324] on div "The original Fat Toad sliders always sold out ridiculously fast." at bounding box center [857, 330] width 592 height 13
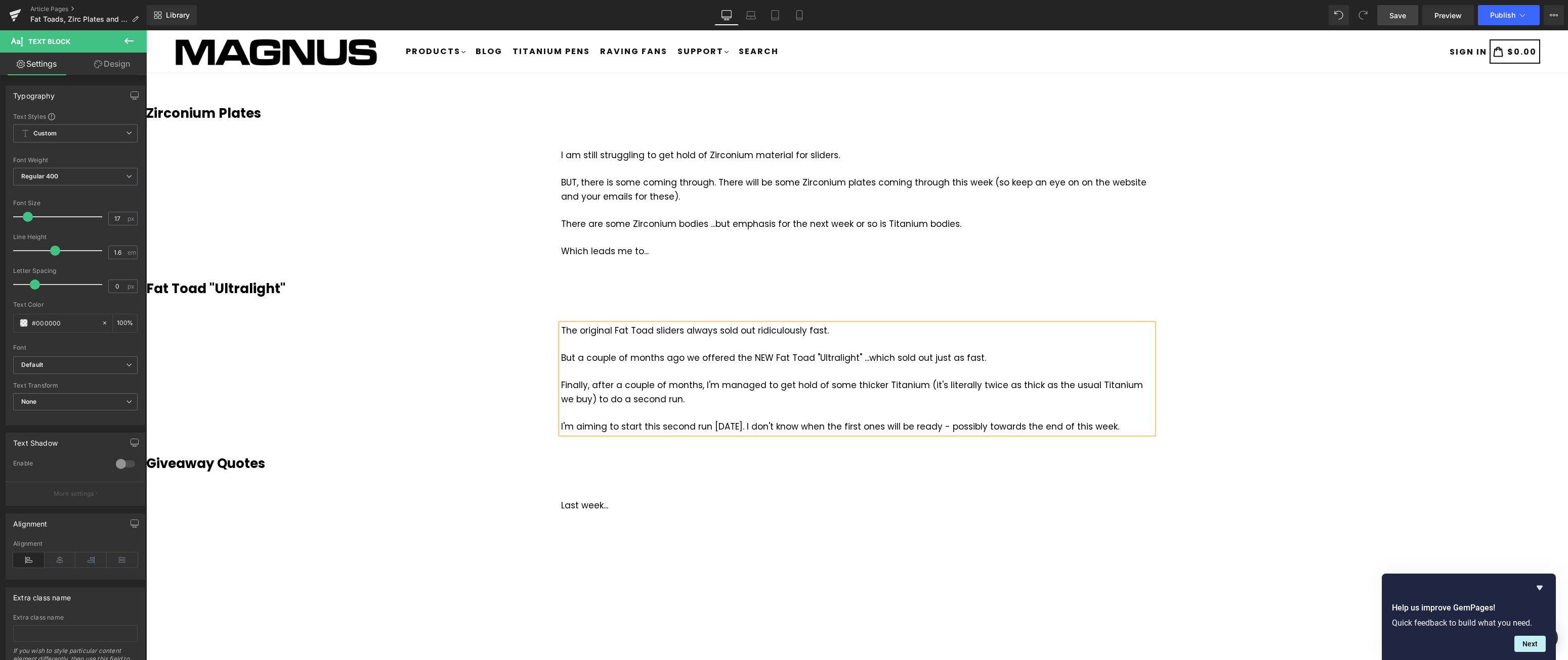
click at [1401, 15] on span "Save" at bounding box center [1397, 15] width 17 height 11
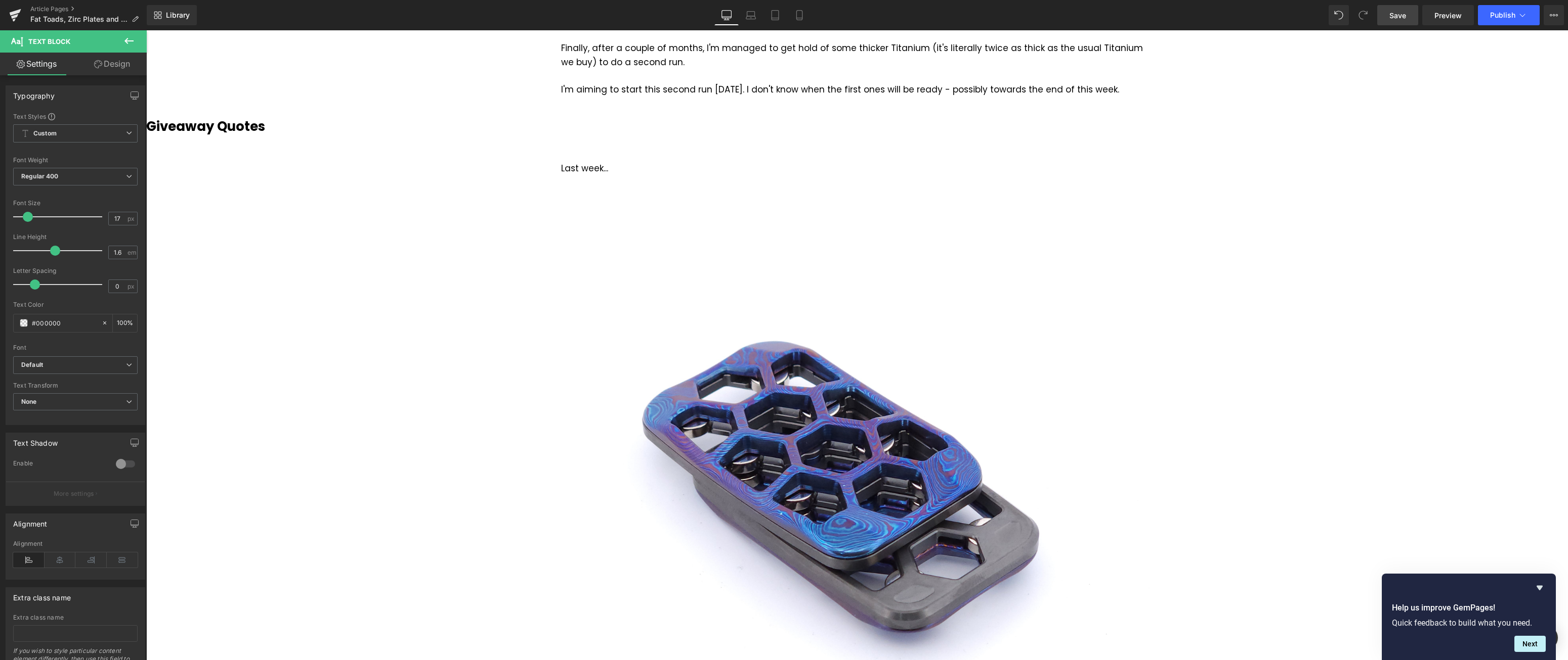
scroll to position [258, 0]
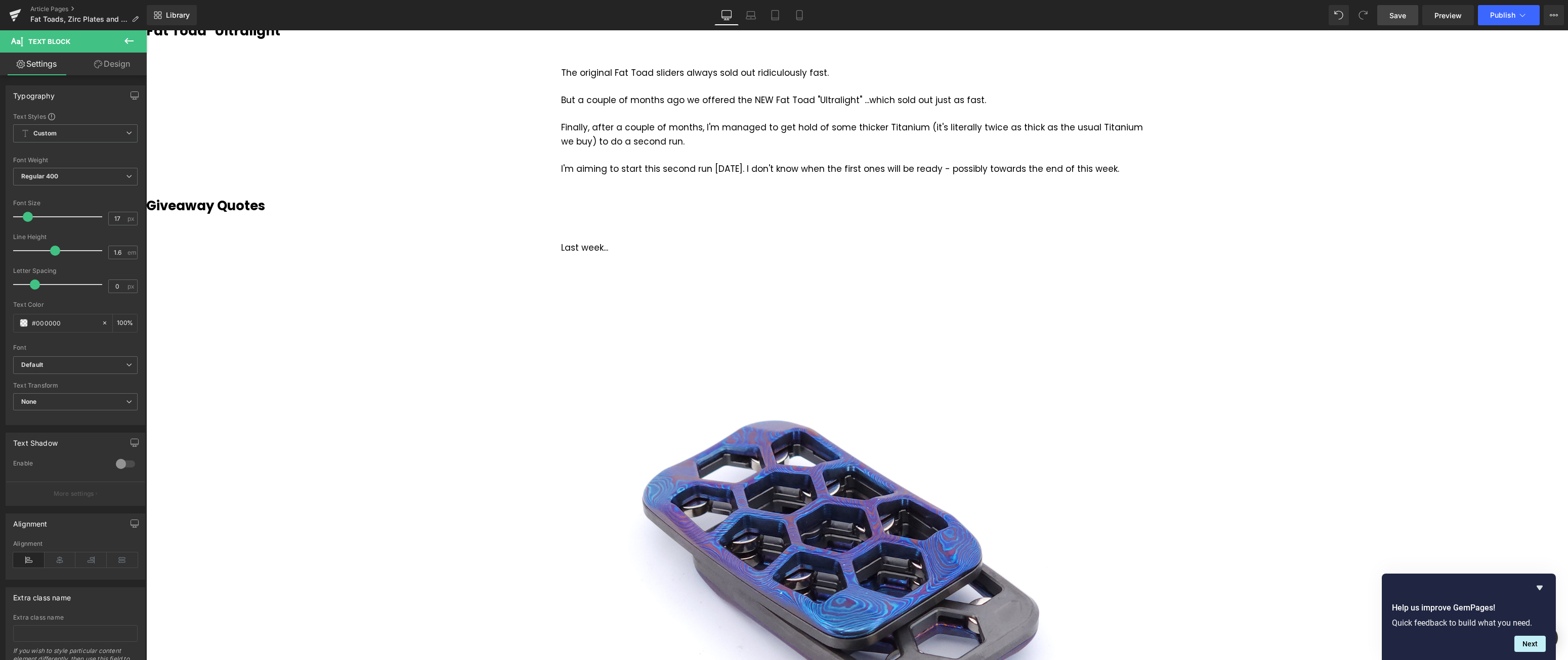
click at [1400, 27] on div "Library Desktop Desktop Laptop Tablet Mobile Save Preview Publish Scheduled Vie…" at bounding box center [857, 15] width 1421 height 30
click at [1402, 18] on span "Save" at bounding box center [1397, 15] width 17 height 11
